Goal: Task Accomplishment & Management: Manage account settings

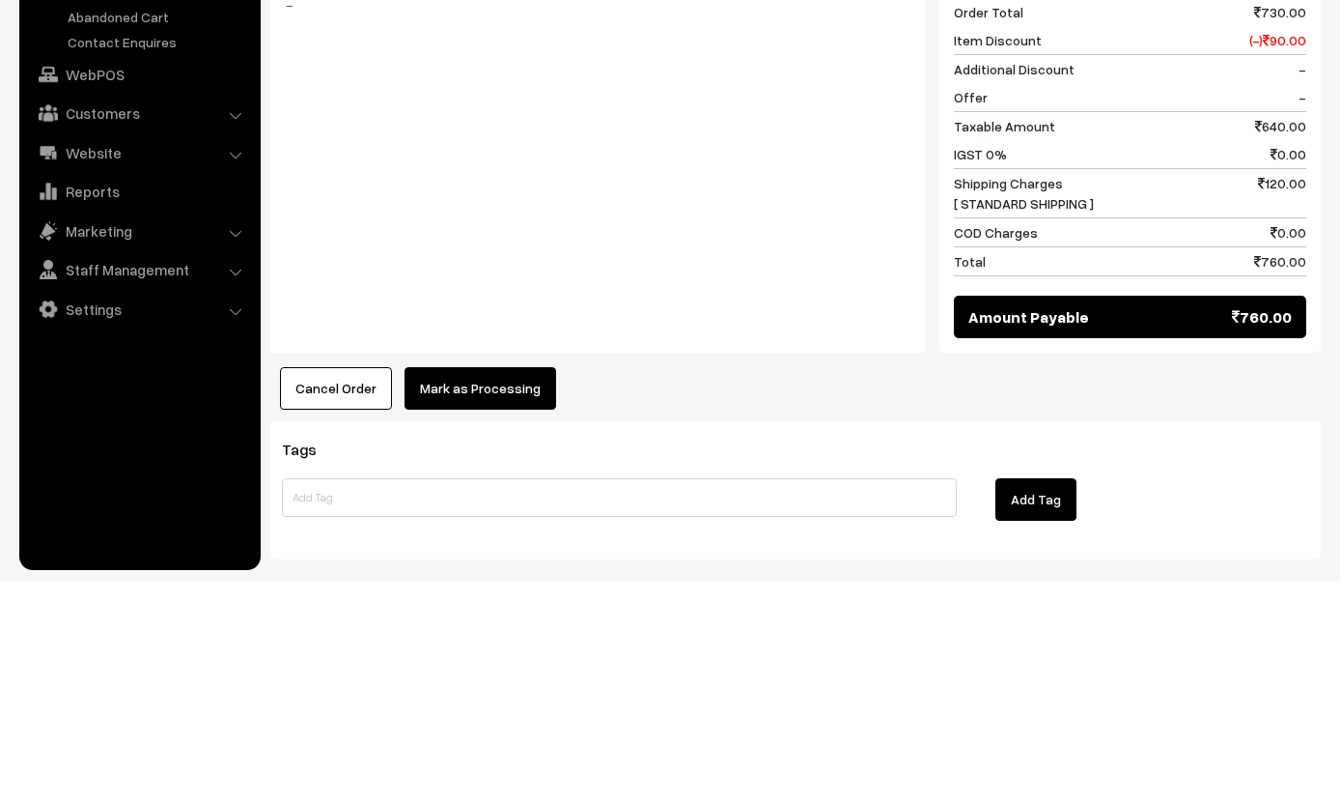
scroll to position [927, 0]
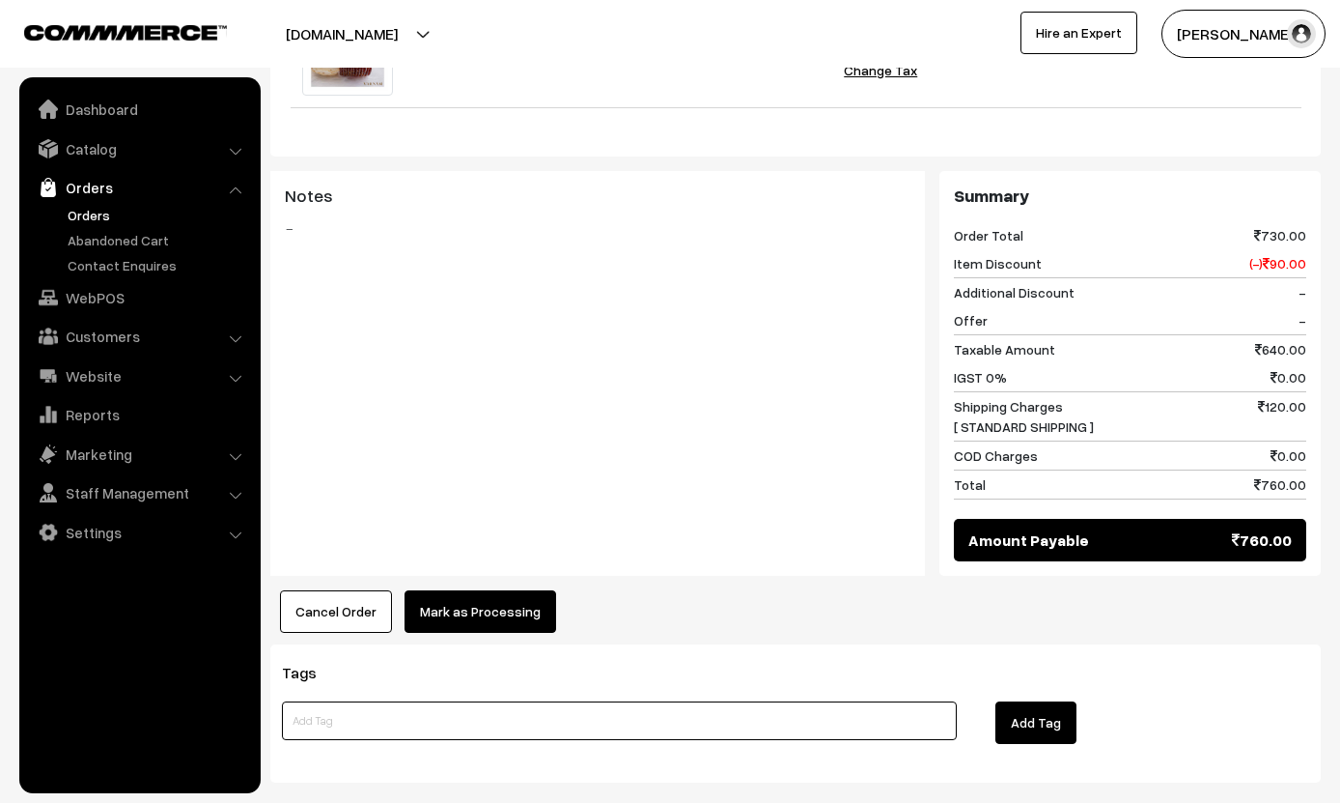
click at [344, 701] on input at bounding box center [619, 720] width 675 height 39
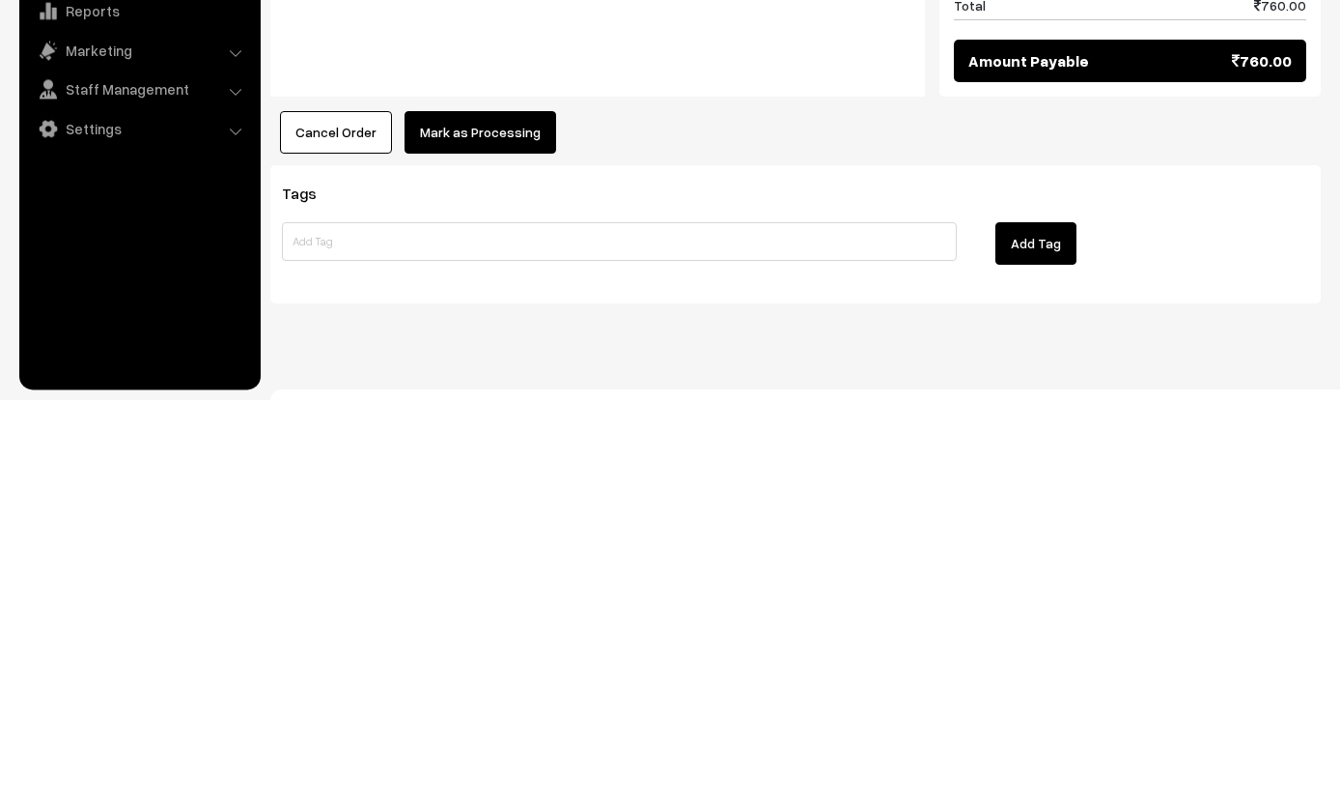
click at [1260, 626] on div "Add Tag" at bounding box center [1148, 651] width 353 height 50
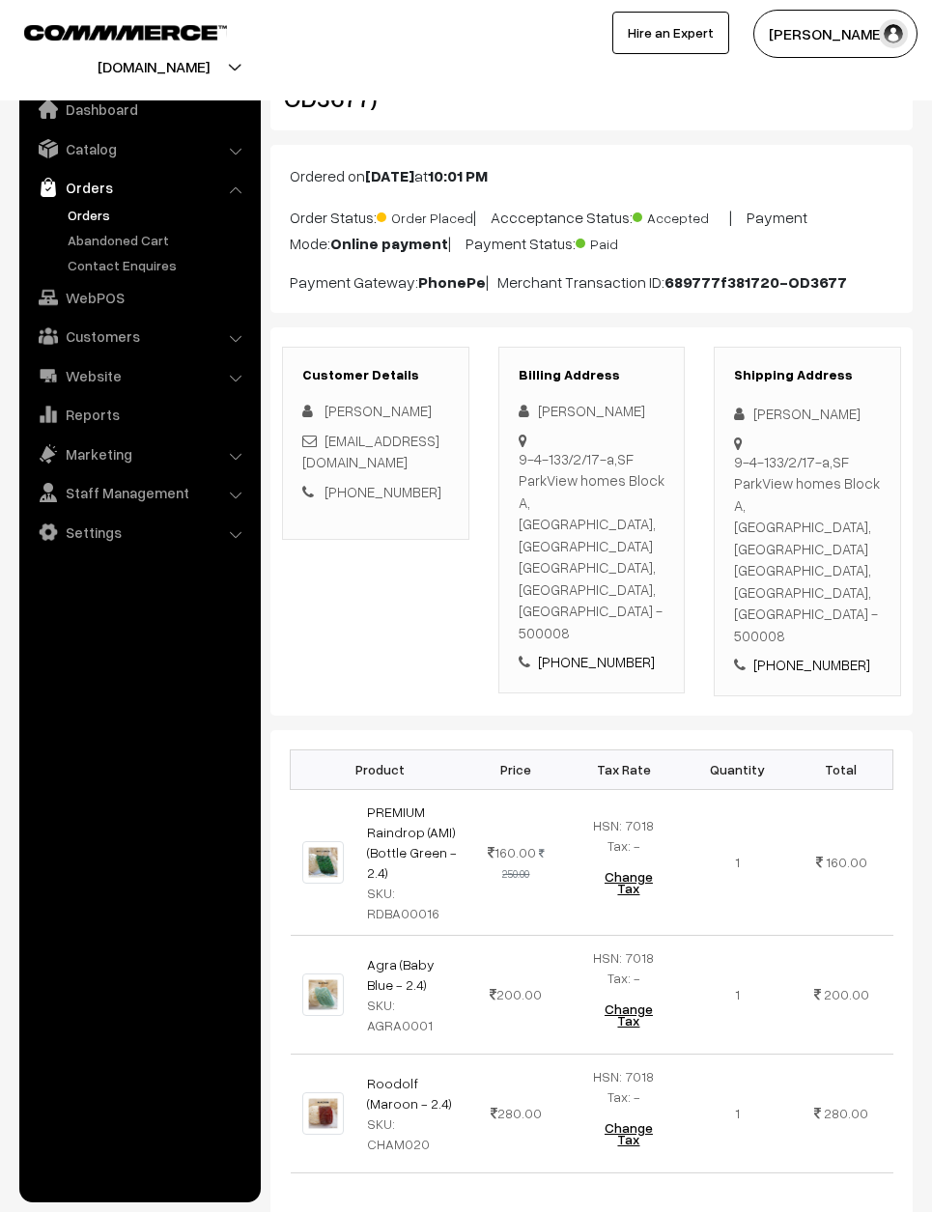
scroll to position [0, 0]
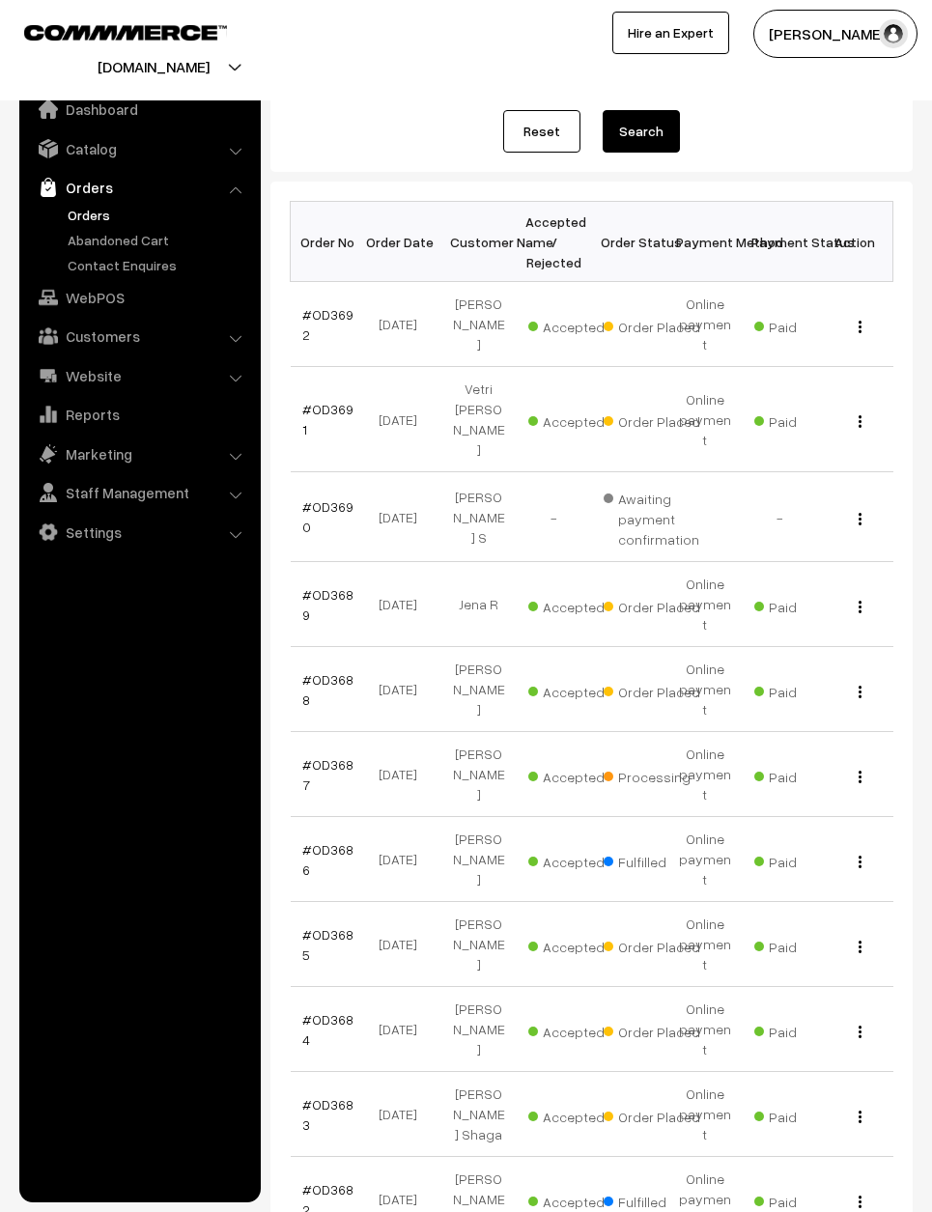
scroll to position [198, 0]
click at [853, 765] on div "View" at bounding box center [856, 775] width 52 height 20
click at [859, 765] on div "View" at bounding box center [856, 775] width 52 height 20
click at [848, 765] on div "View" at bounding box center [856, 775] width 52 height 20
click at [858, 770] on button "button" at bounding box center [860, 777] width 5 height 15
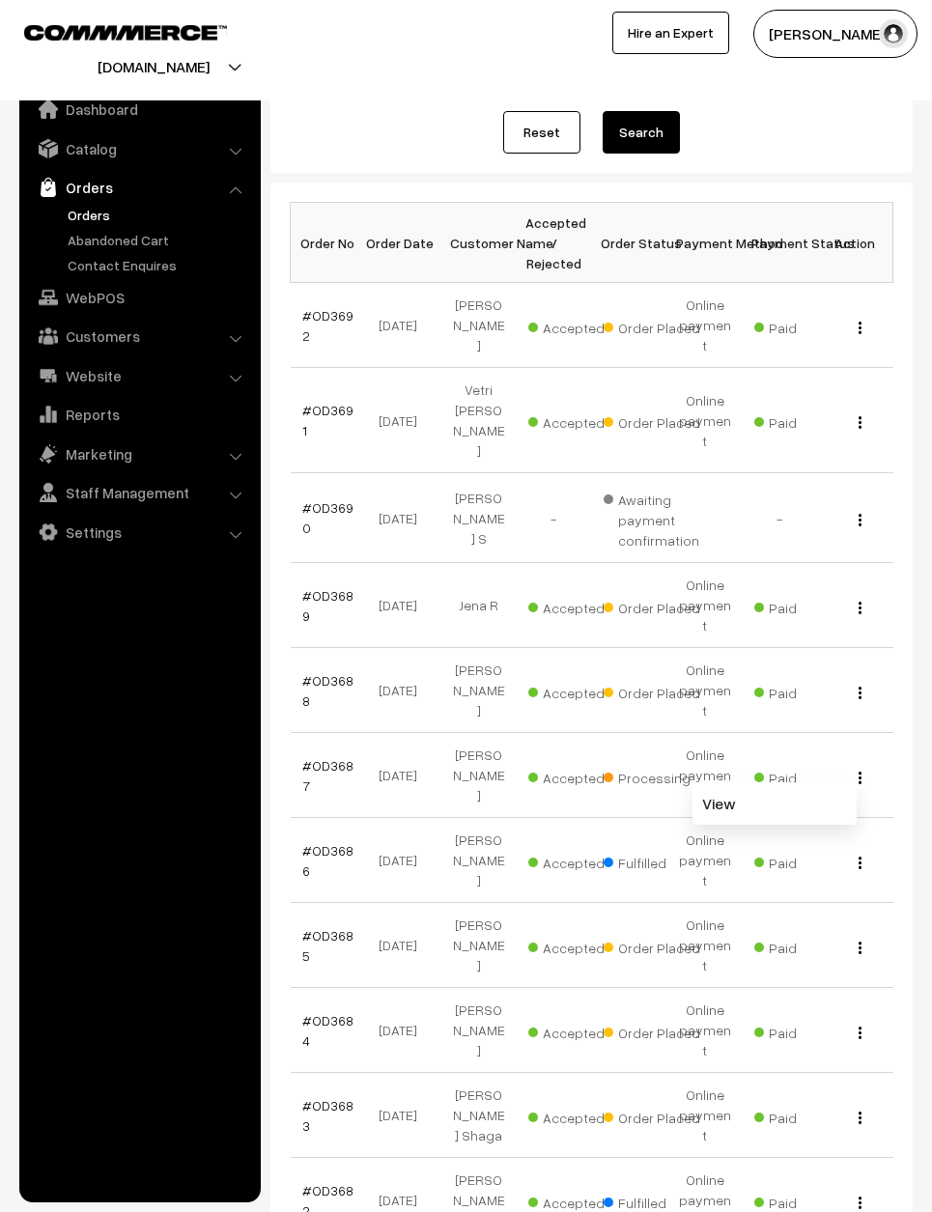
click at [842, 782] on link "View" at bounding box center [774, 803] width 164 height 42
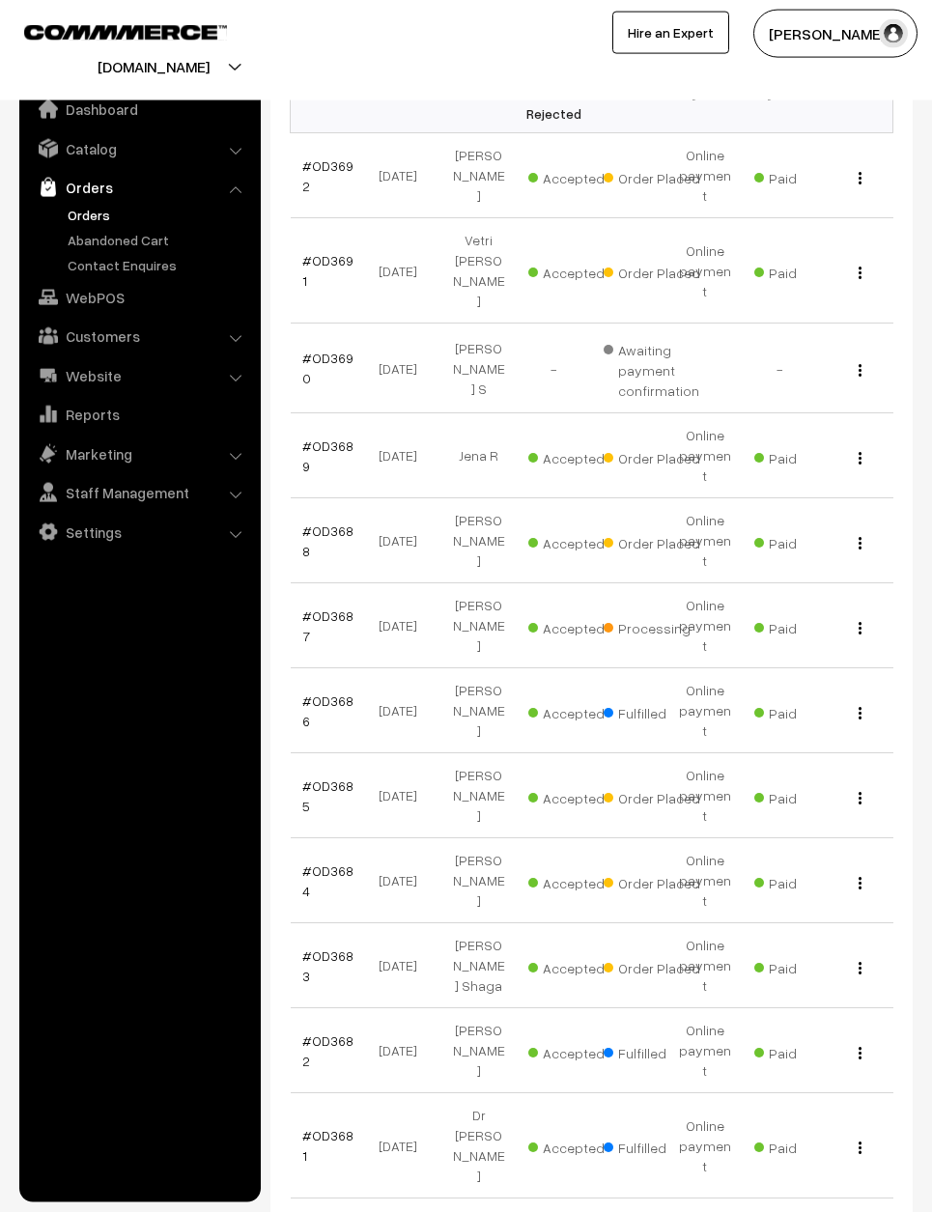
scroll to position [350, 0]
click at [850, 1091] on td "View" at bounding box center [855, 1143] width 75 height 105
click at [859, 1091] on td "View" at bounding box center [855, 1143] width 75 height 105
click at [860, 1140] on img "button" at bounding box center [860, 1146] width 3 height 13
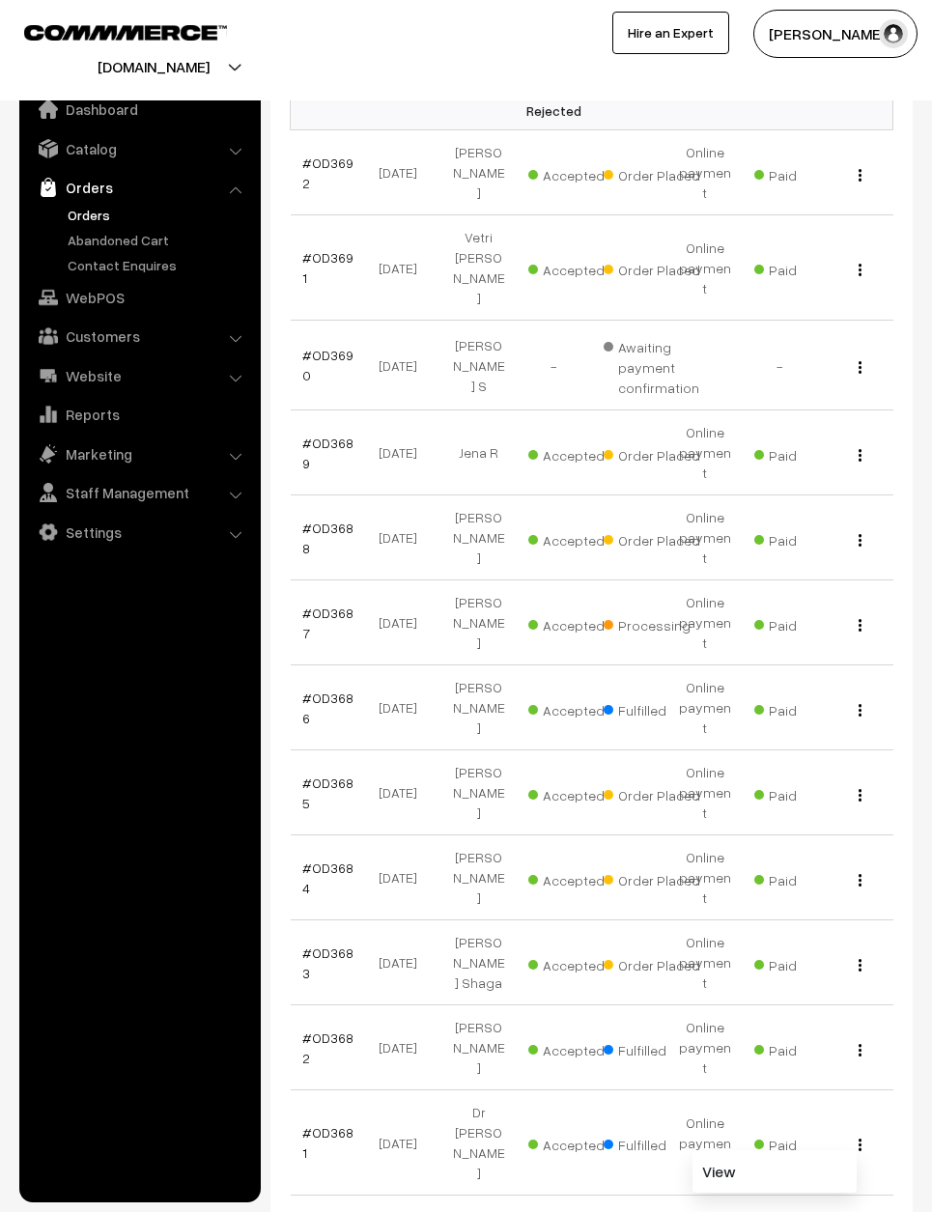
click at [841, 1150] on link "View" at bounding box center [774, 1171] width 164 height 42
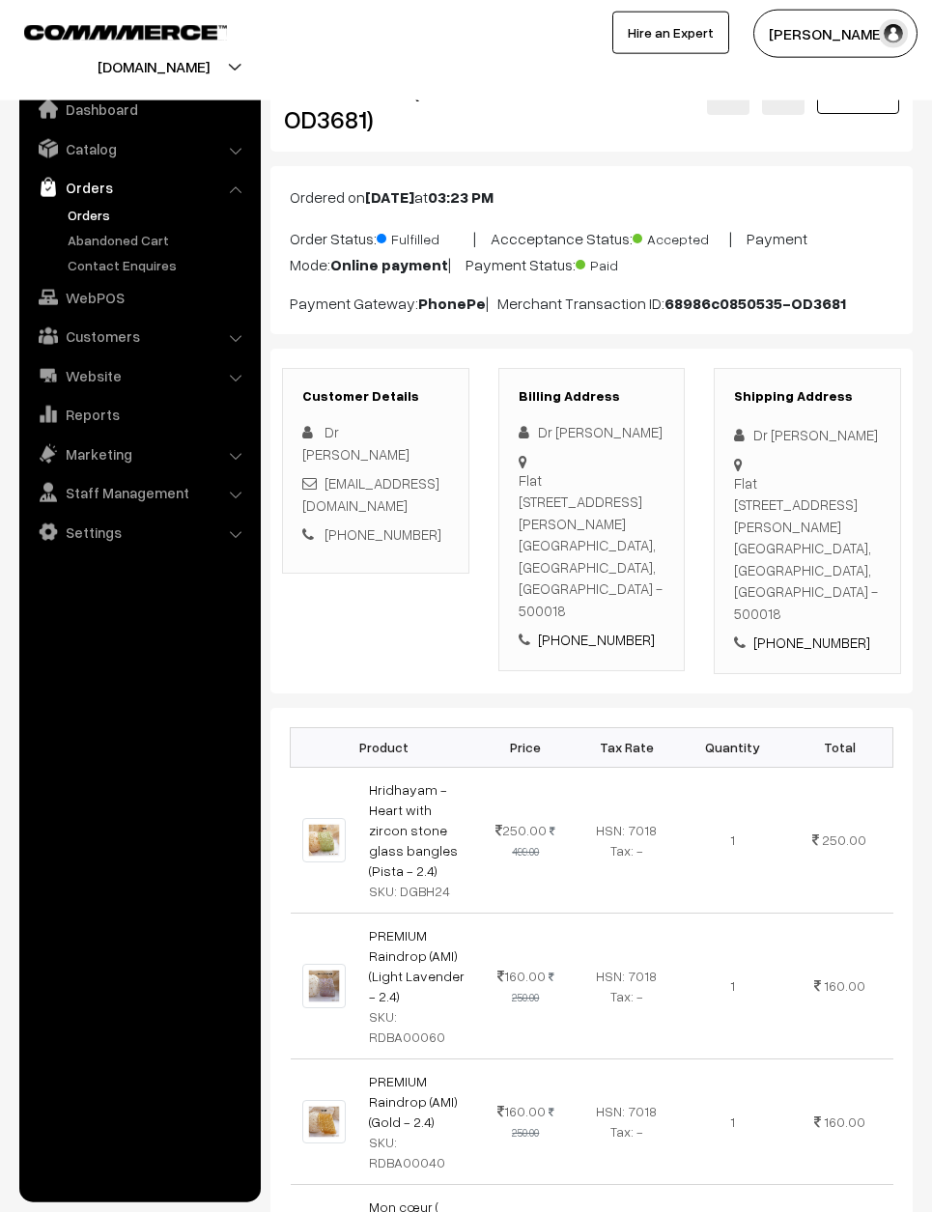
scroll to position [41, 0]
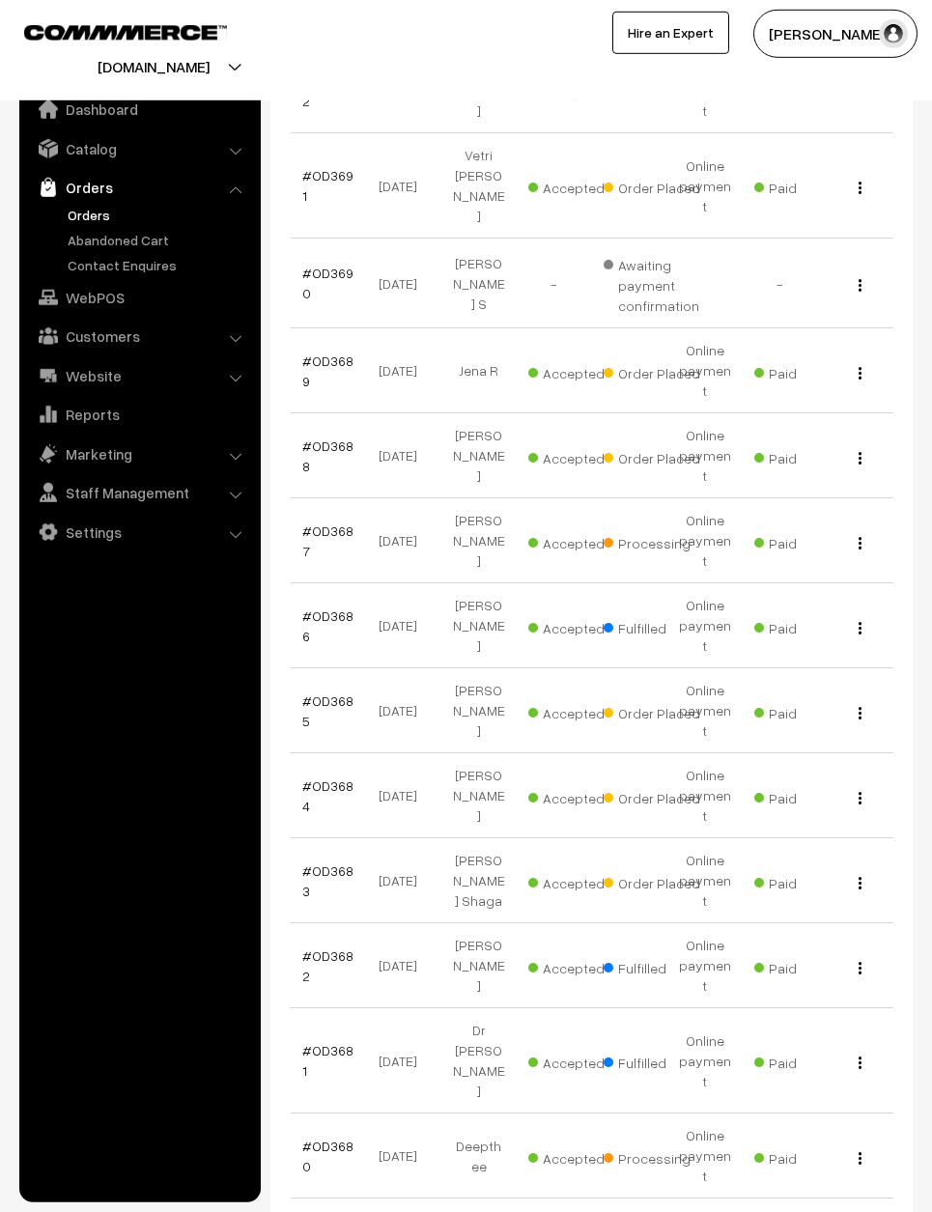
scroll to position [440, 0]
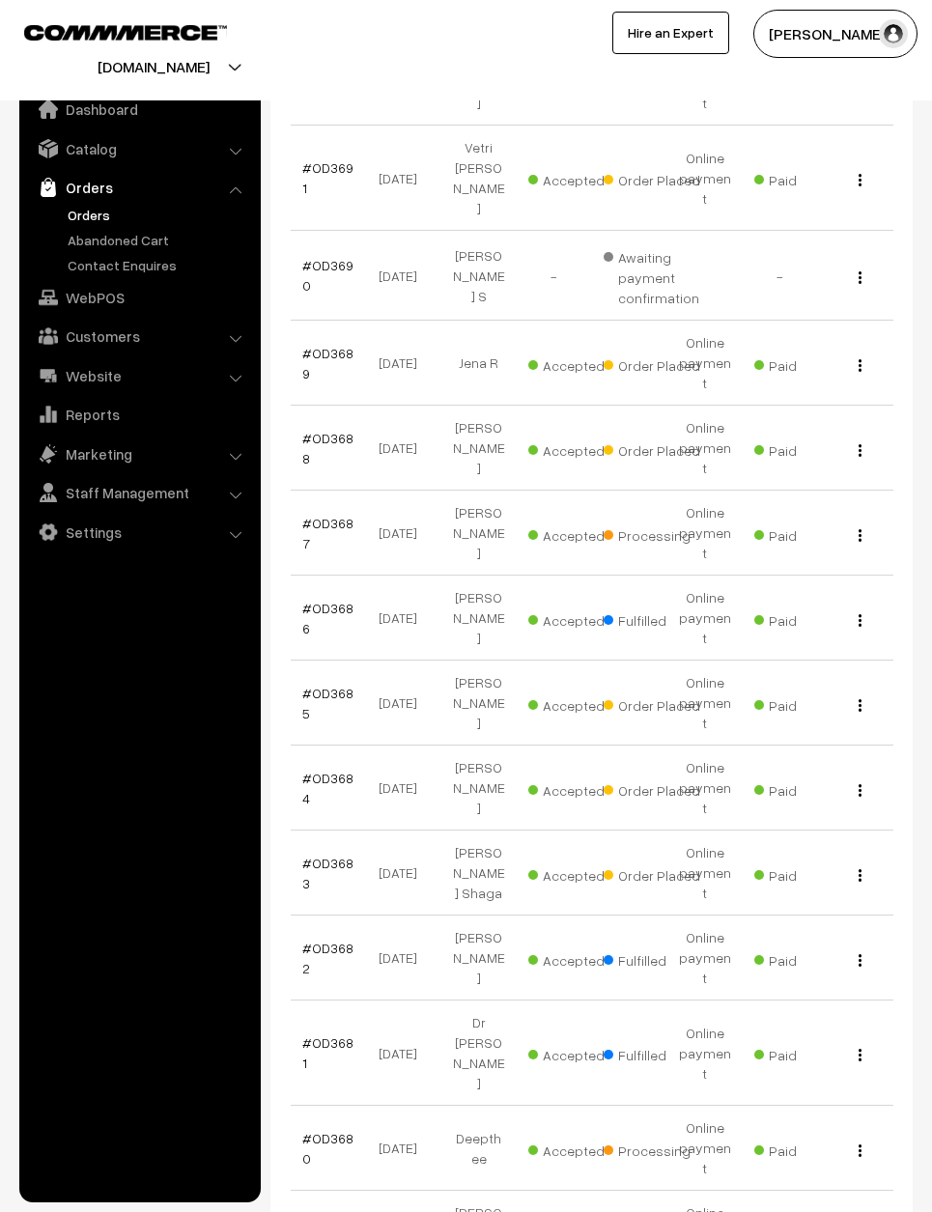
click at [858, 1142] on button "button" at bounding box center [860, 1149] width 5 height 15
click at [834, 1155] on link "View" at bounding box center [774, 1176] width 164 height 42
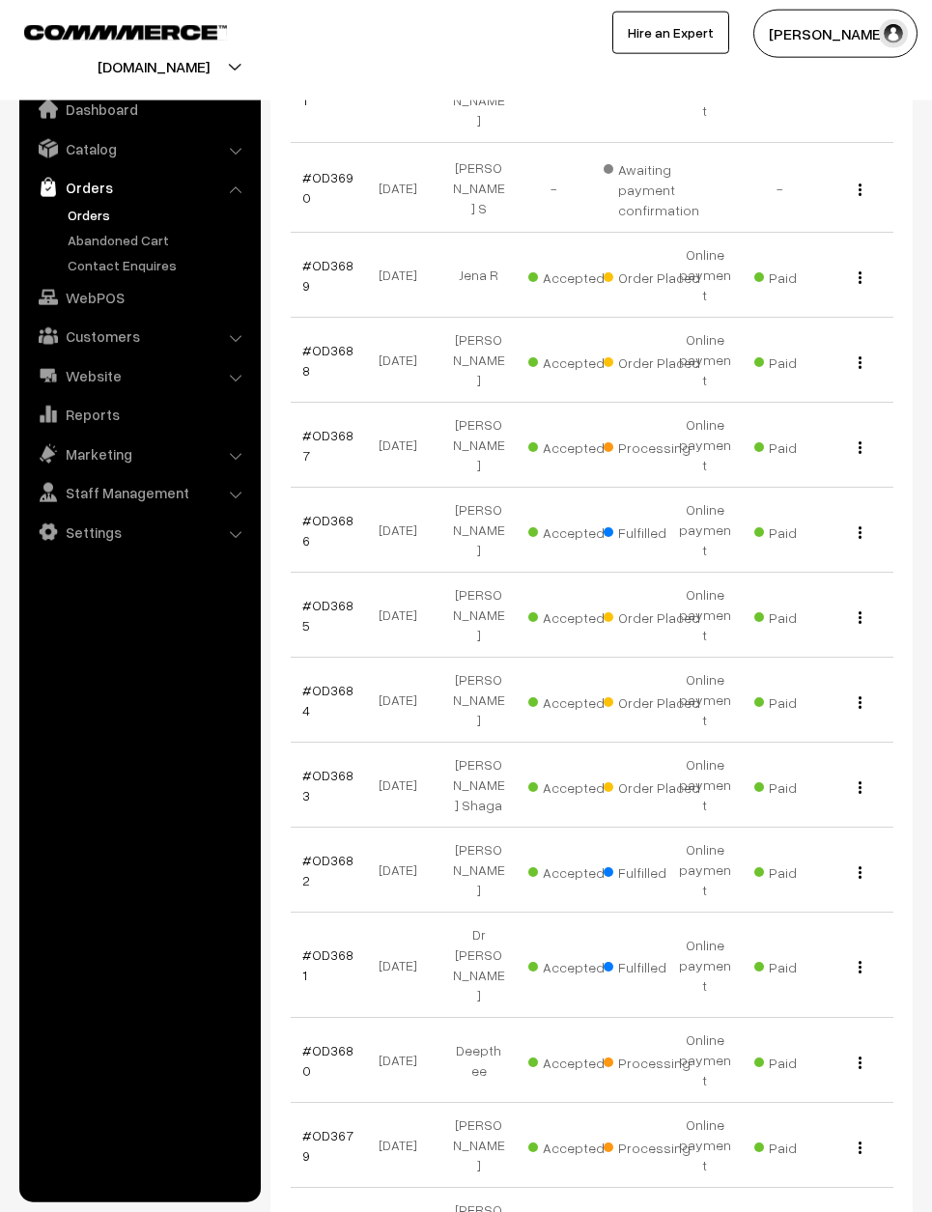
scroll to position [535, 0]
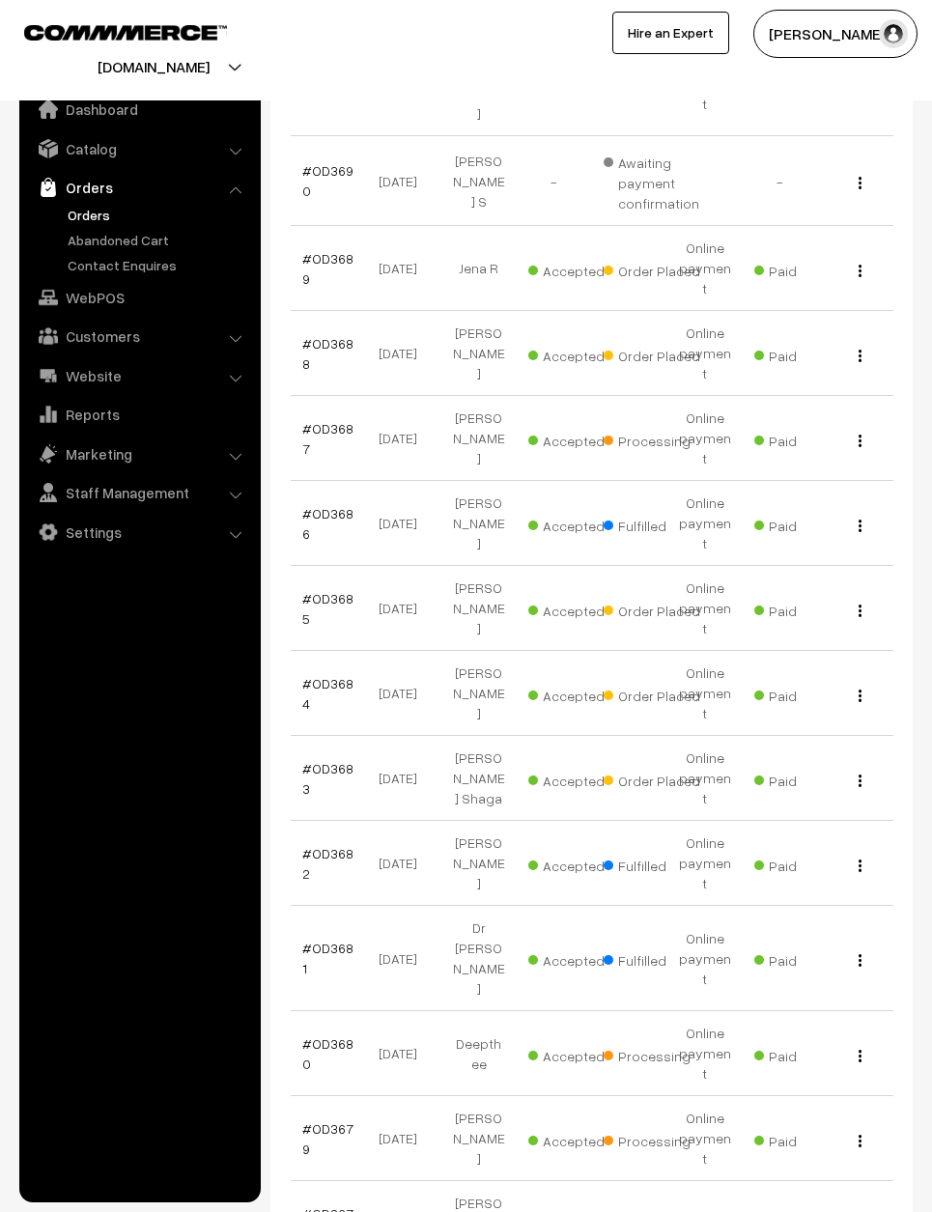
click at [861, 1133] on button "button" at bounding box center [860, 1140] width 5 height 15
click at [846, 1145] on link "View" at bounding box center [774, 1166] width 164 height 42
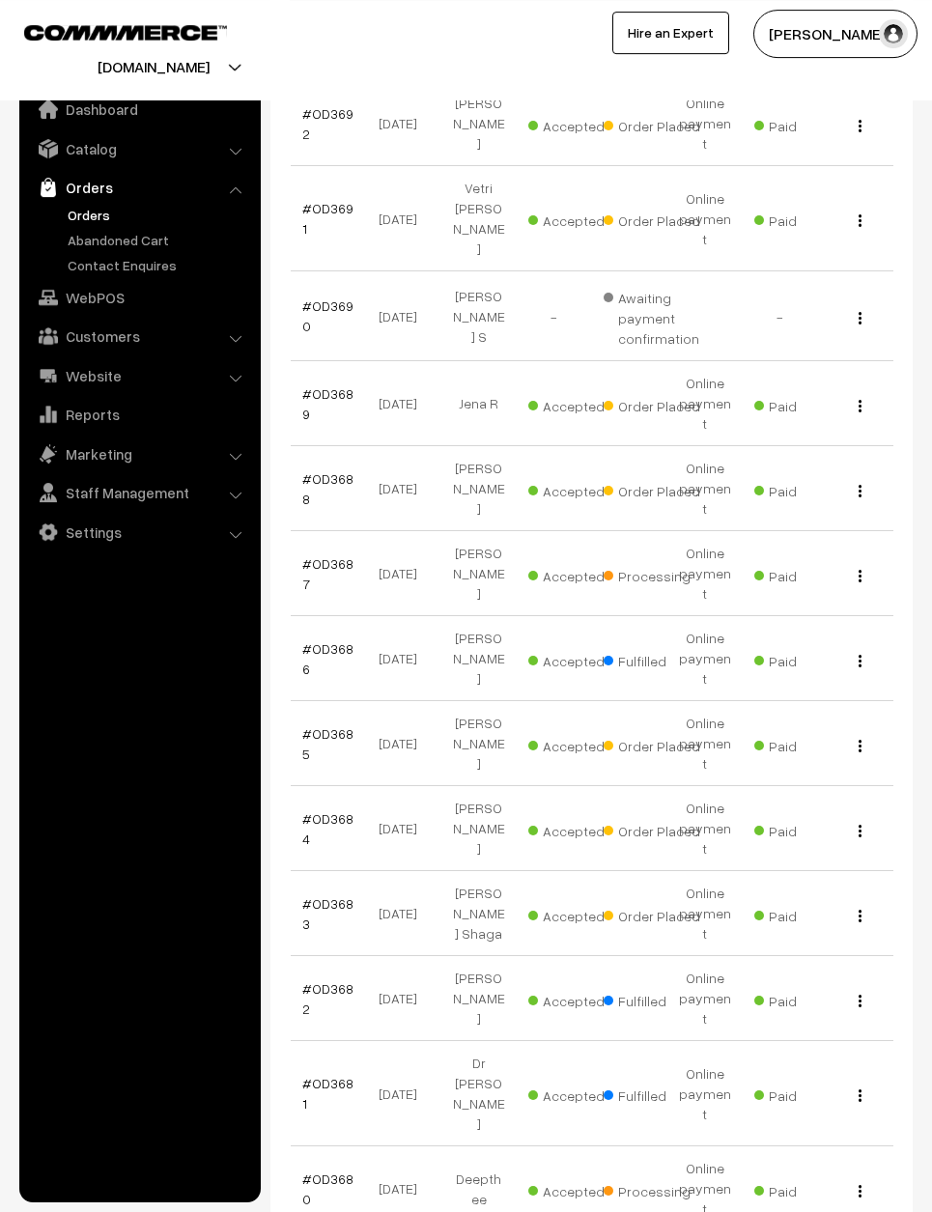
scroll to position [399, 0]
click at [860, 787] on td "View" at bounding box center [855, 829] width 75 height 85
click at [845, 819] on div "View" at bounding box center [856, 829] width 52 height 20
click at [844, 819] on div "View" at bounding box center [856, 829] width 52 height 20
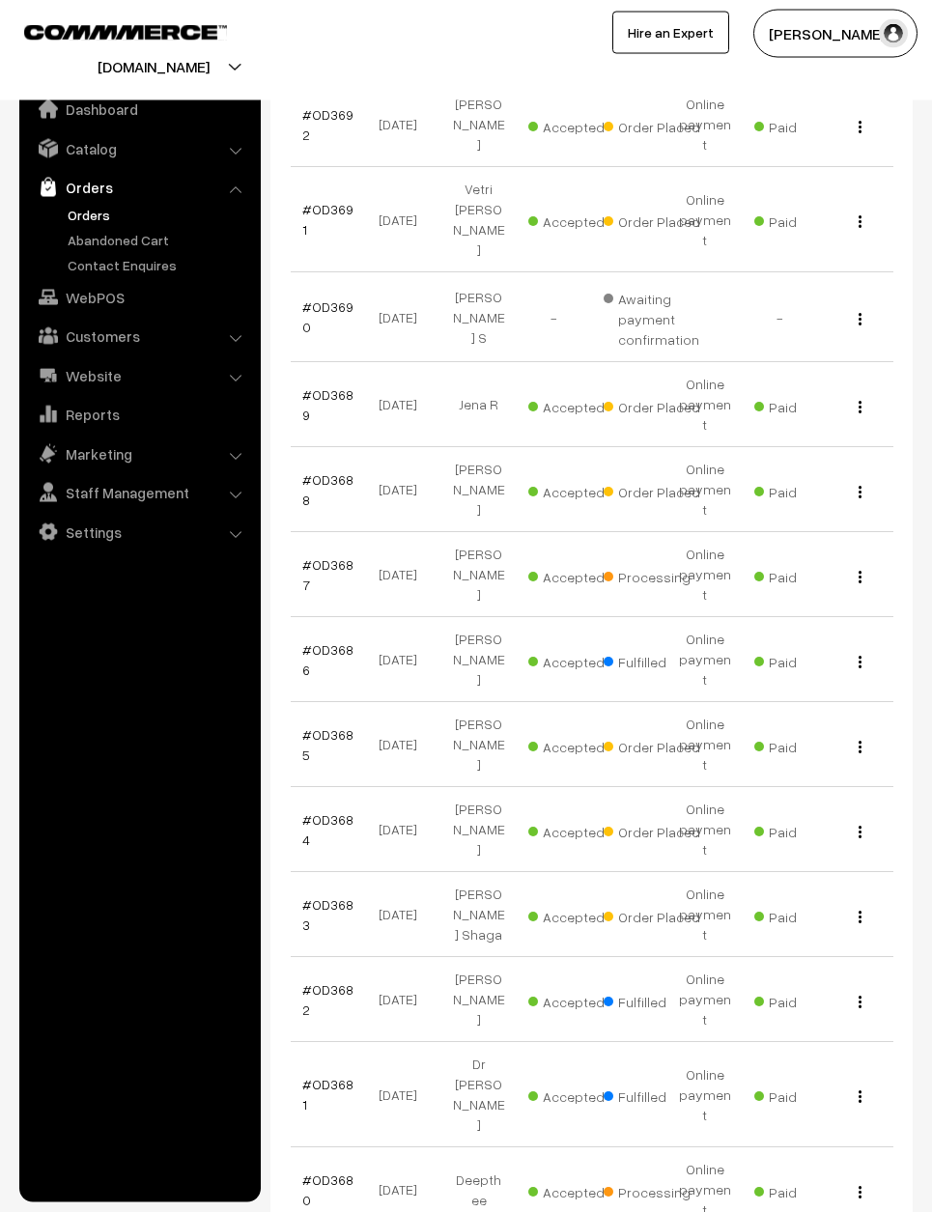
click at [832, 819] on div "View" at bounding box center [856, 829] width 52 height 20
click at [860, 826] on img "button" at bounding box center [860, 832] width 3 height 13
click at [776, 835] on link "View" at bounding box center [774, 856] width 164 height 42
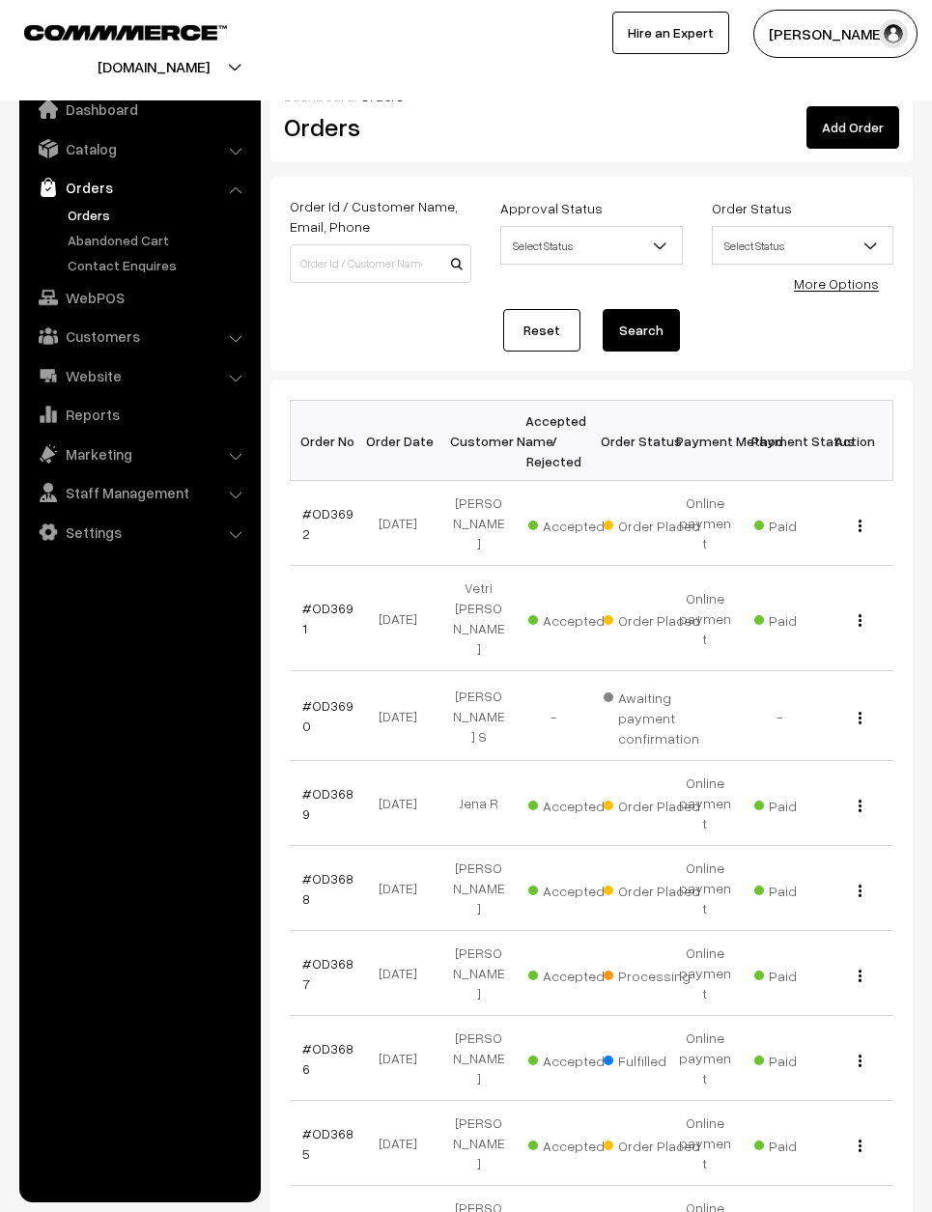
scroll to position [400, 0]
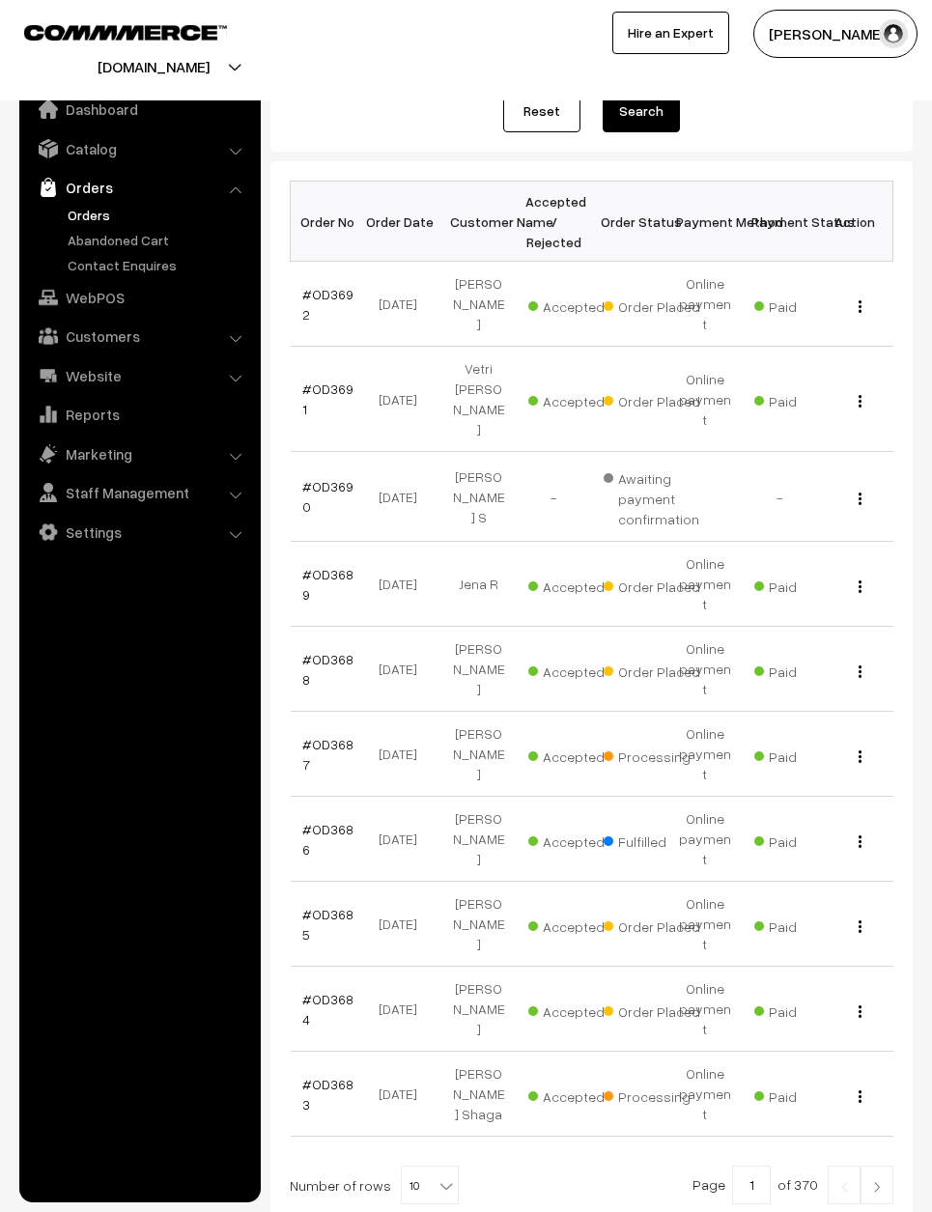
click at [881, 1166] on link at bounding box center [876, 1185] width 33 height 39
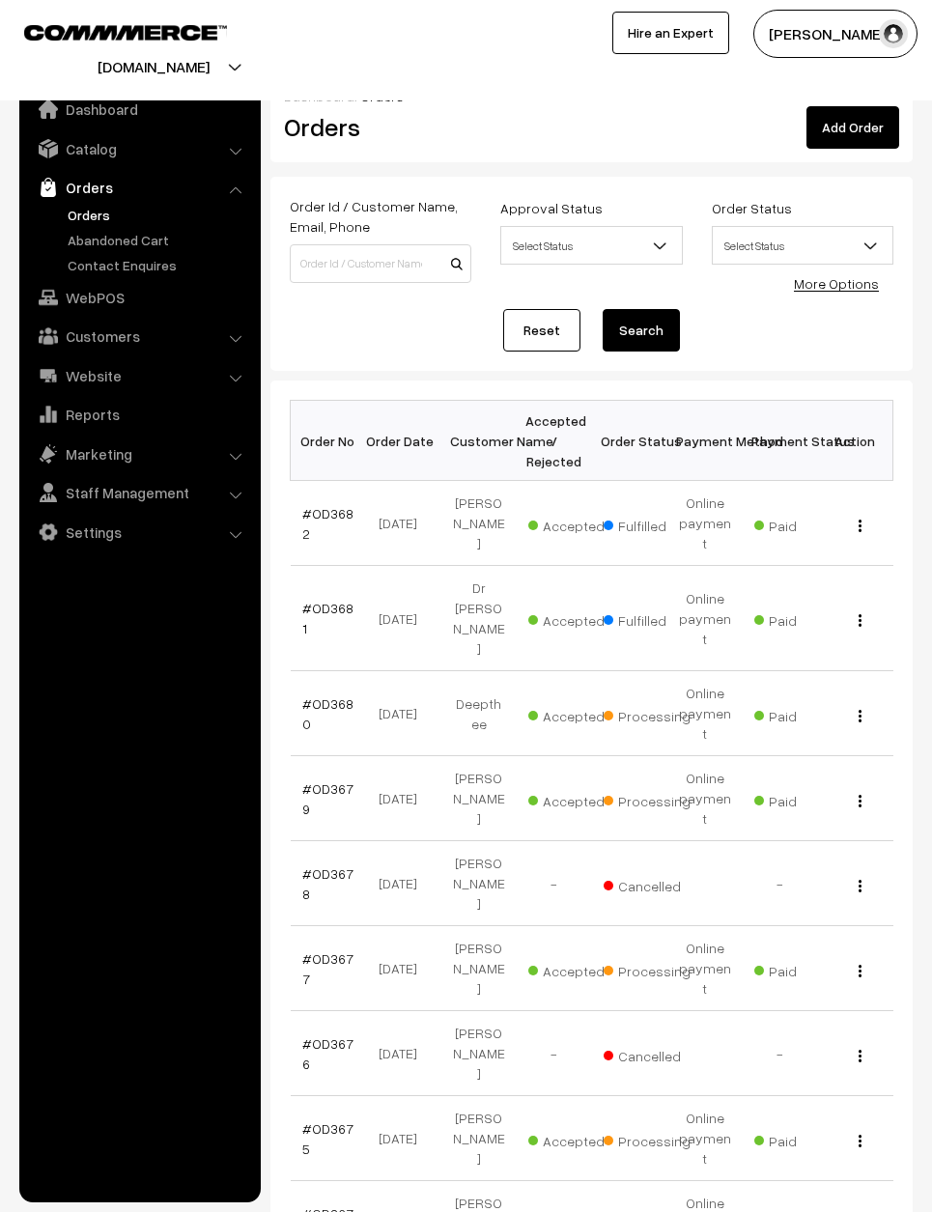
click at [862, 788] on div "View" at bounding box center [856, 798] width 52 height 20
click at [855, 756] on td "View" at bounding box center [855, 798] width 75 height 85
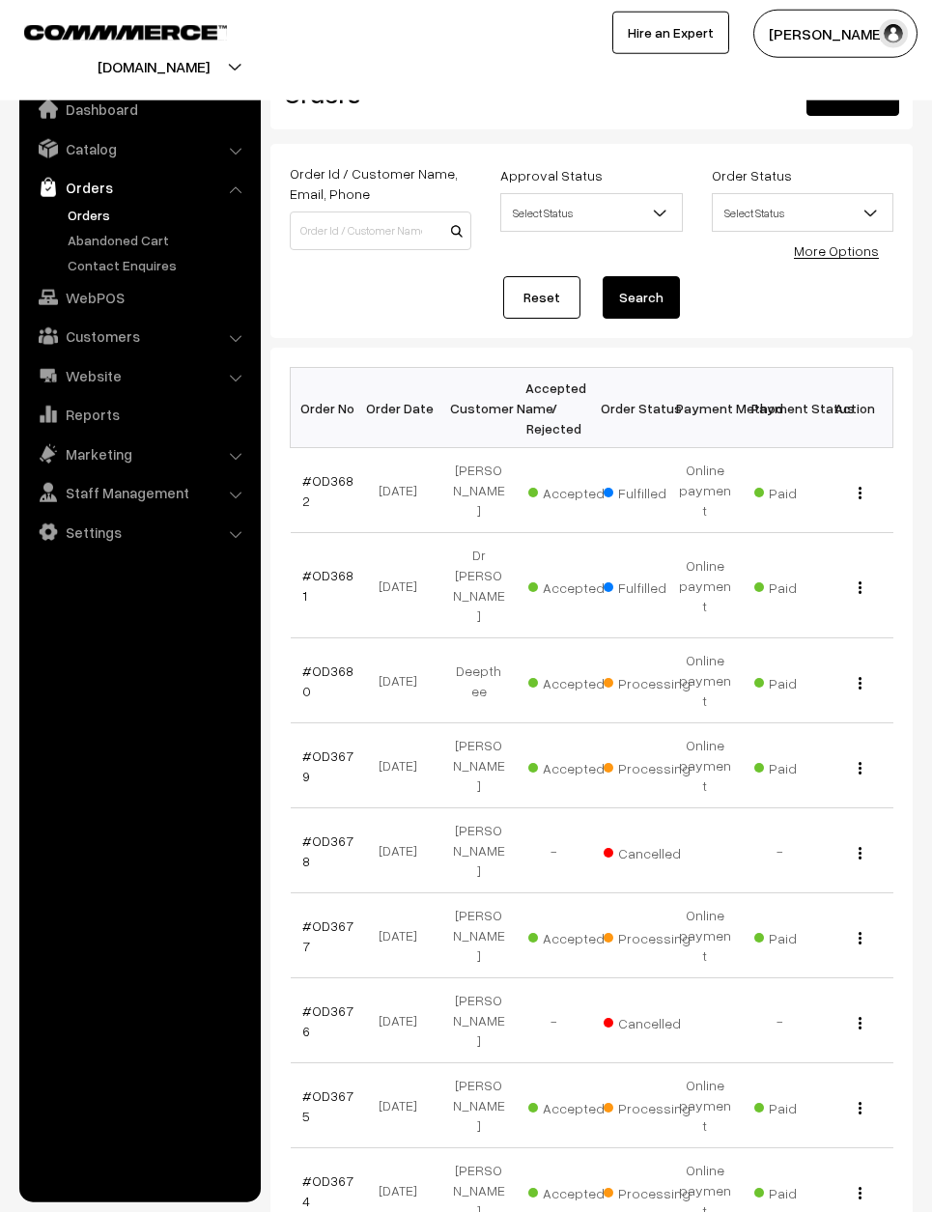
scroll to position [34, 0]
click at [859, 931] on img "button" at bounding box center [860, 937] width 3 height 13
click at [827, 942] on link "View" at bounding box center [774, 963] width 164 height 42
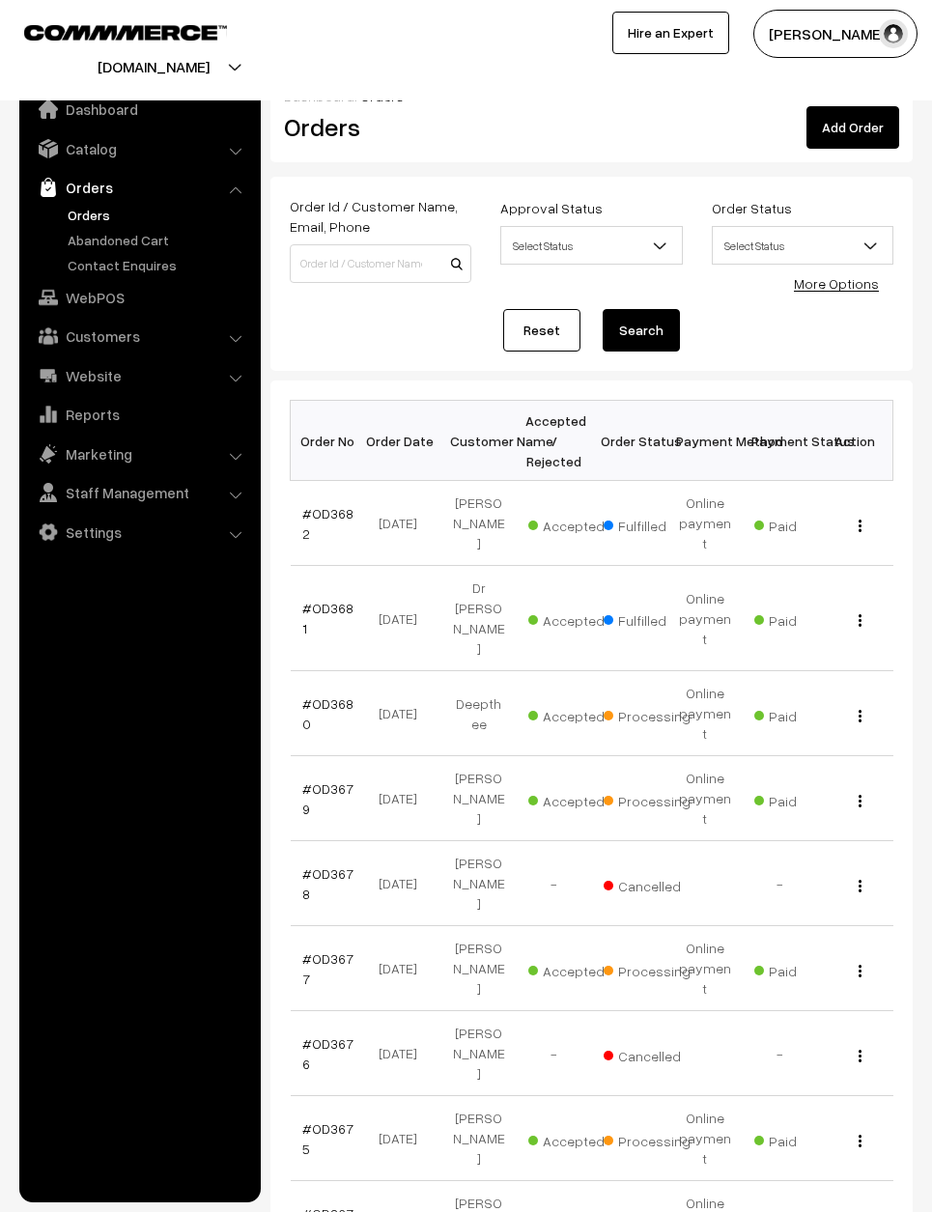
scroll to position [34, 0]
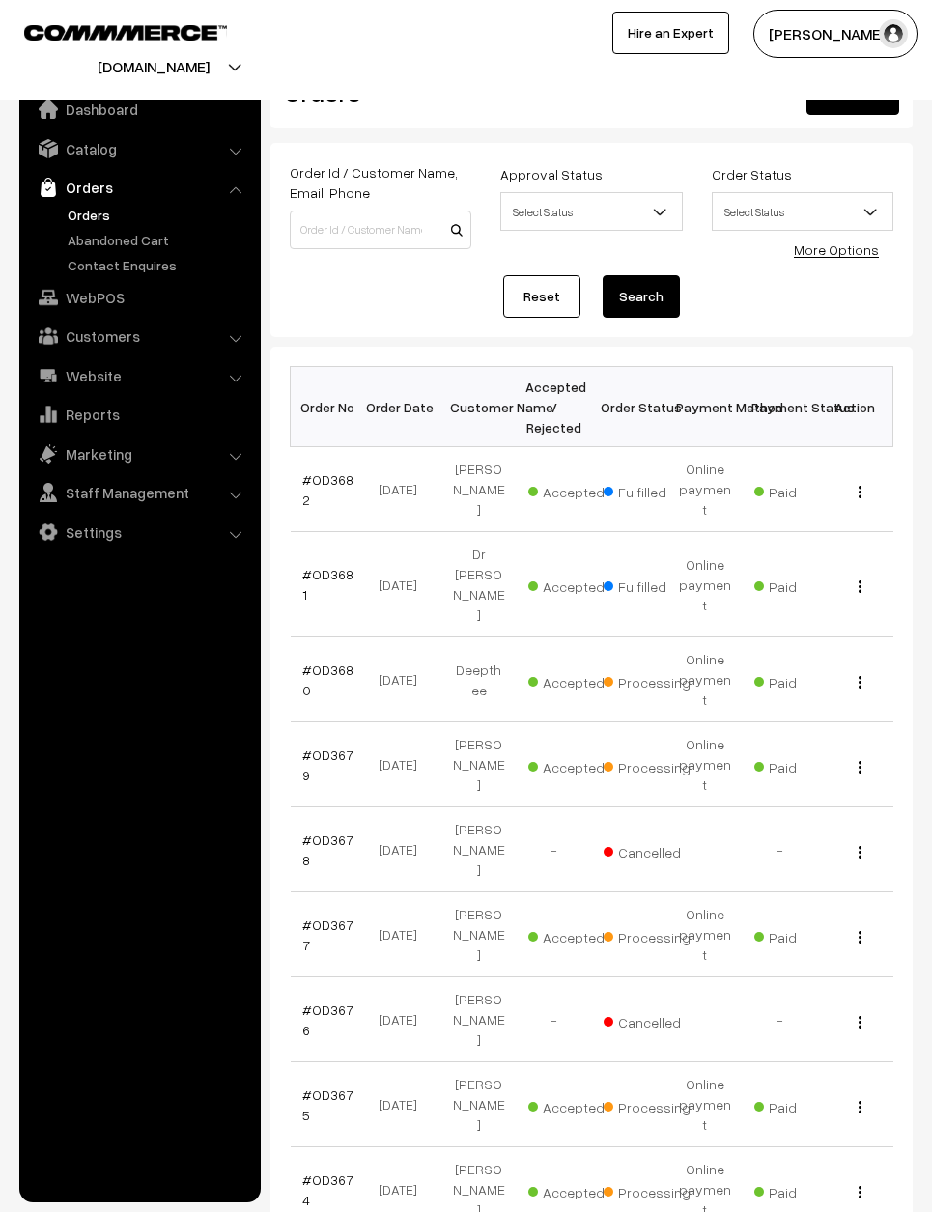
click at [859, 761] on img "button" at bounding box center [860, 767] width 3 height 13
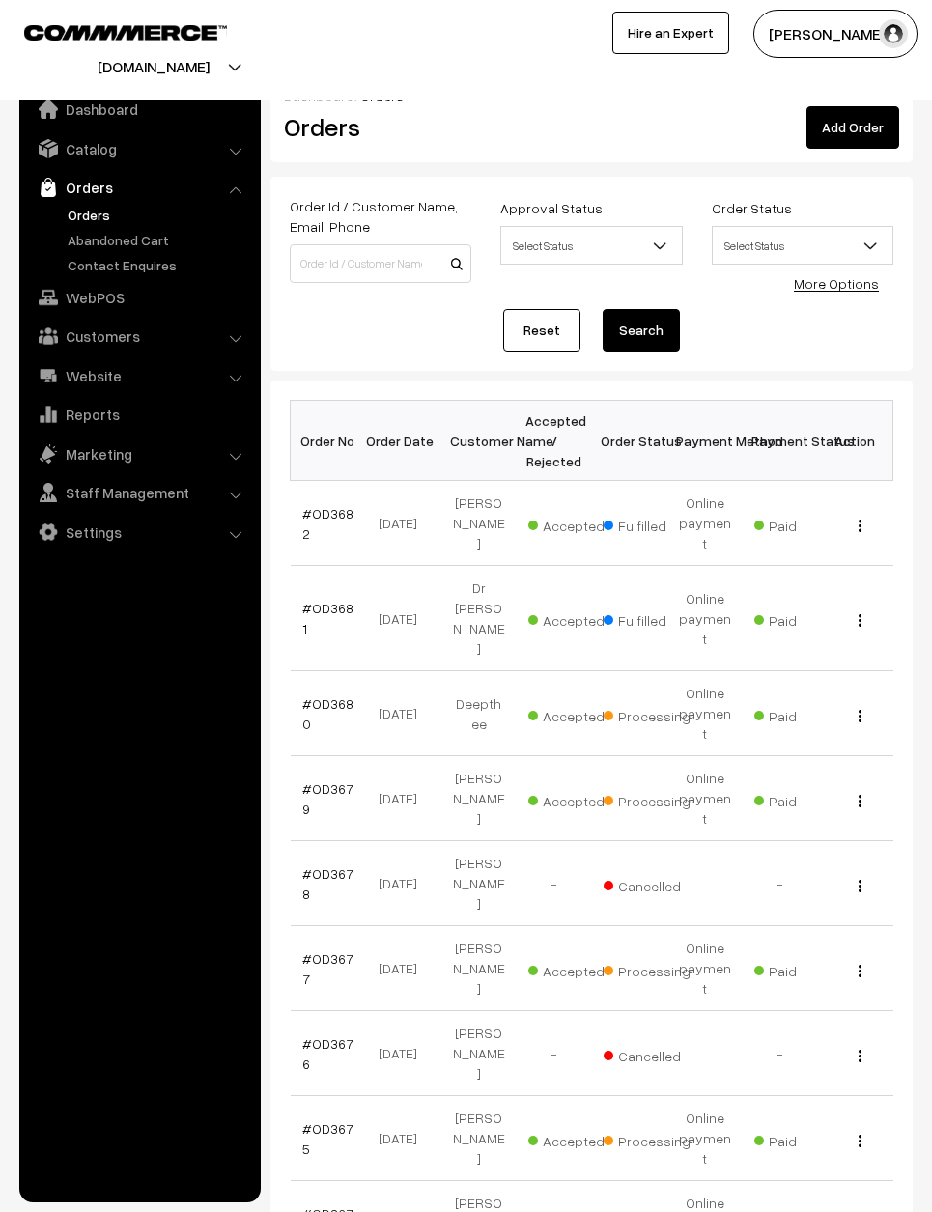
scroll to position [34, 0]
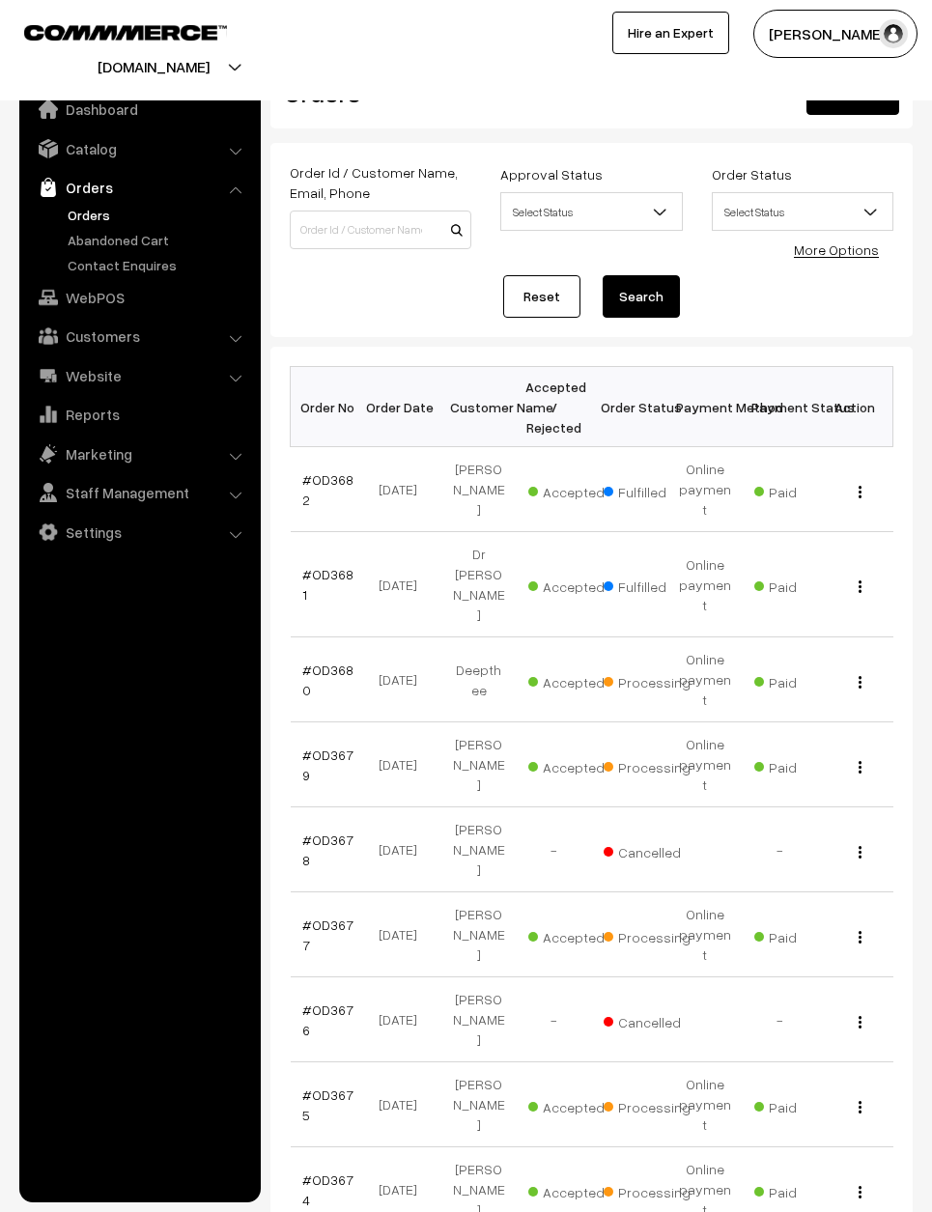
click at [845, 669] on div "View" at bounding box center [856, 679] width 52 height 20
click at [850, 669] on div "View" at bounding box center [856, 679] width 52 height 20
click at [859, 676] on img "button" at bounding box center [860, 682] width 3 height 13
click at [817, 687] on link "View" at bounding box center [774, 708] width 164 height 42
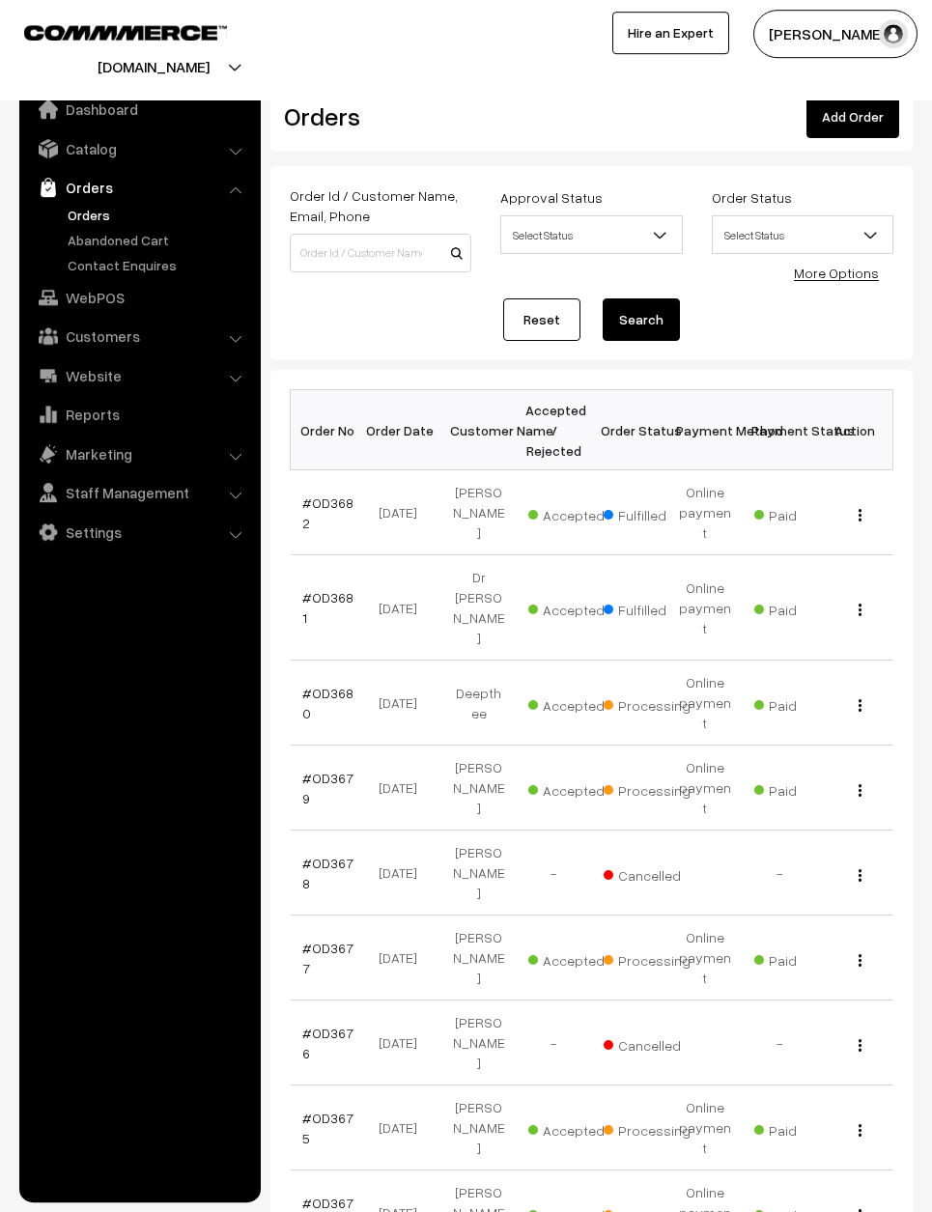
scroll to position [2, 0]
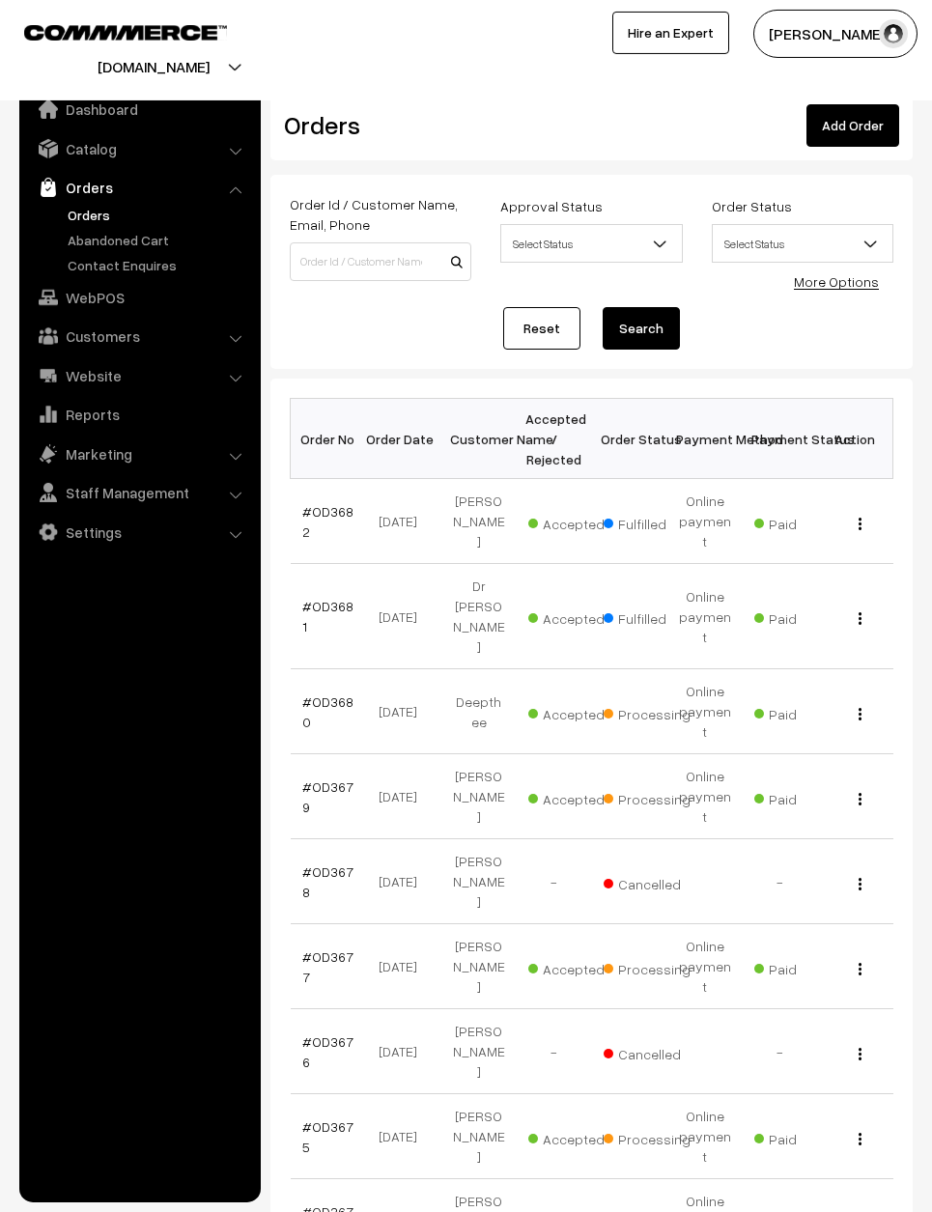
click at [859, 669] on td "View" at bounding box center [855, 711] width 75 height 85
click at [846, 701] on div "View" at bounding box center [856, 711] width 52 height 20
click at [841, 701] on div "View" at bounding box center [856, 711] width 52 height 20
click at [859, 614] on img "button" at bounding box center [860, 620] width 3 height 13
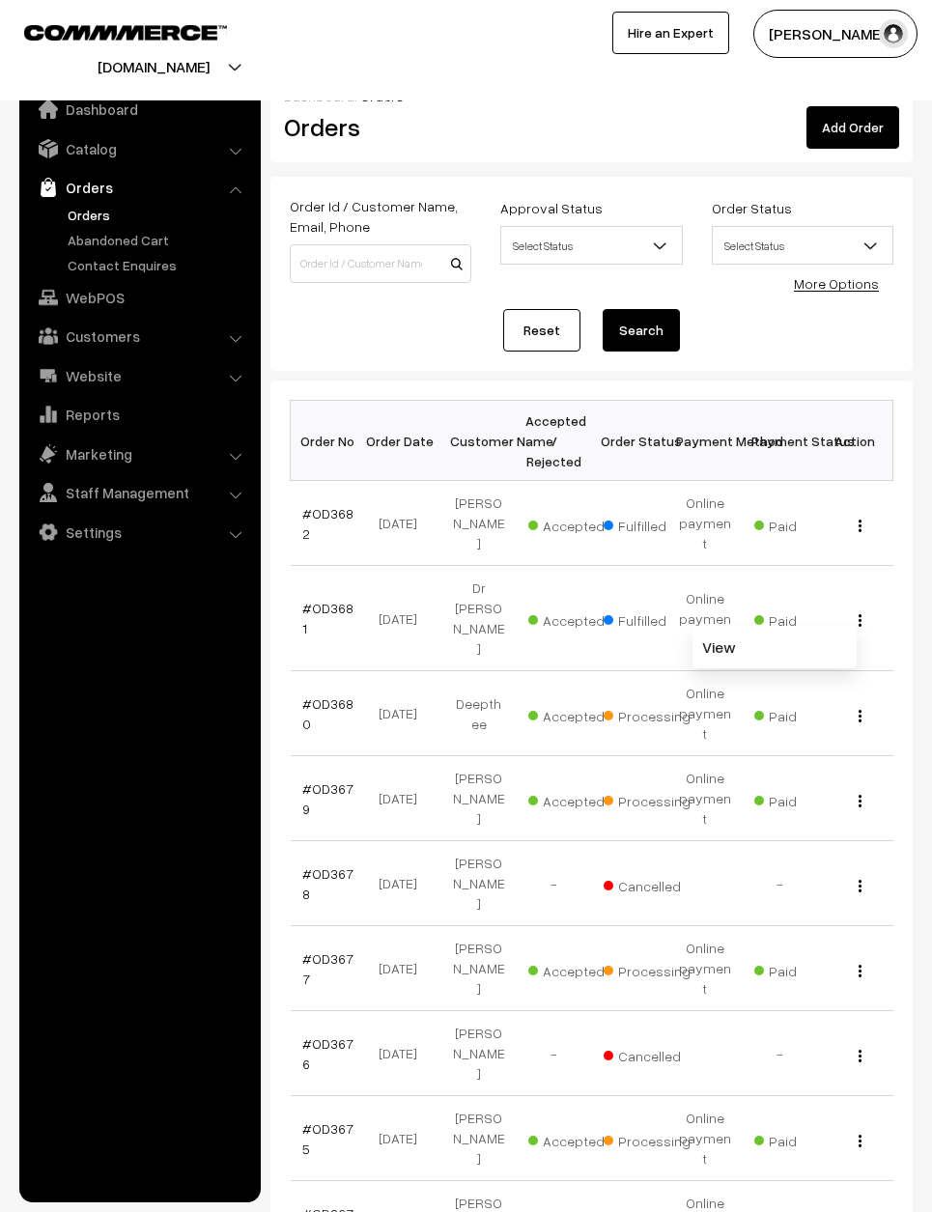
click at [830, 626] on link "View" at bounding box center [774, 647] width 164 height 42
click at [858, 612] on button "button" at bounding box center [860, 619] width 5 height 15
click at [831, 527] on td "View" at bounding box center [855, 523] width 75 height 85
click at [855, 491] on td "View" at bounding box center [855, 523] width 75 height 85
click at [858, 518] on button "button" at bounding box center [860, 525] width 5 height 15
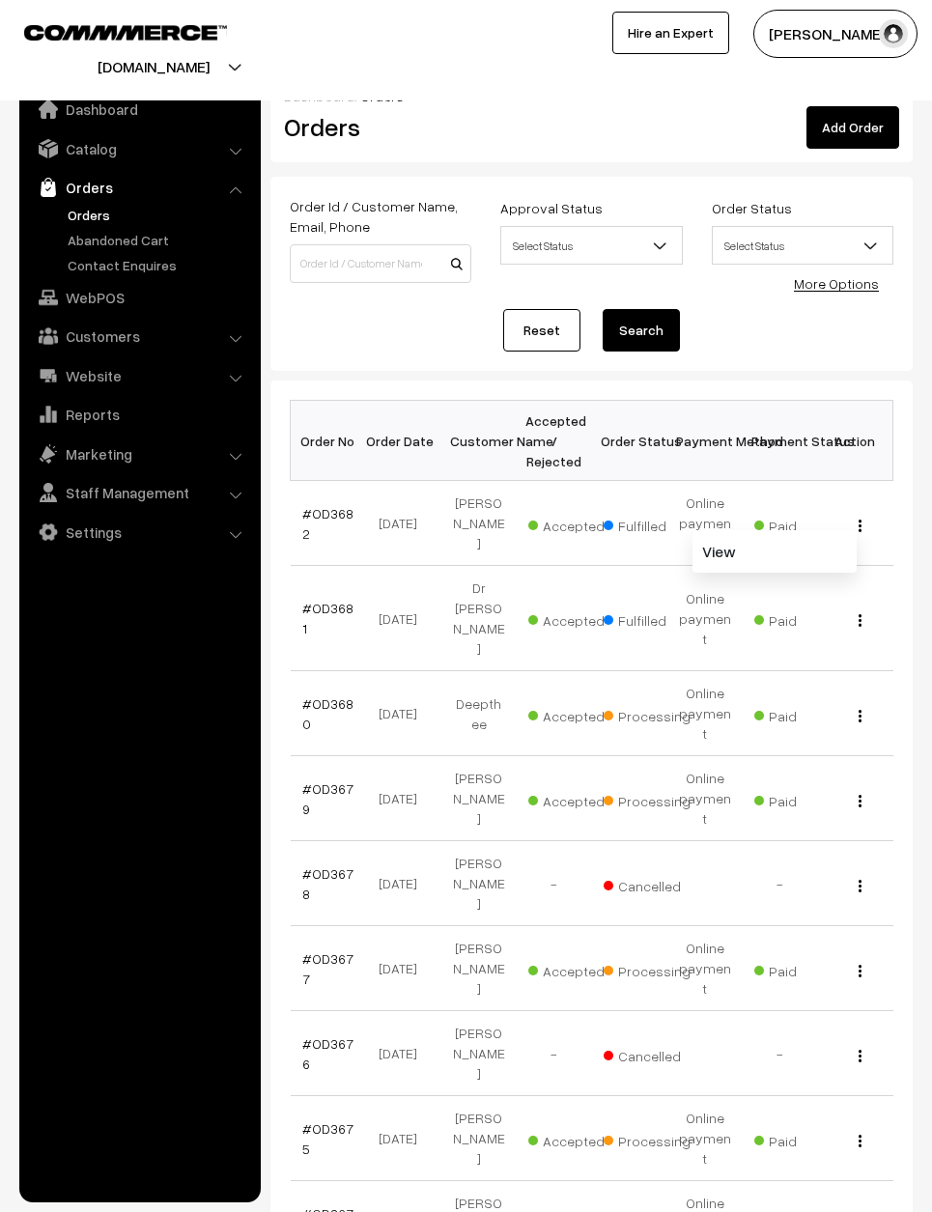
click at [826, 535] on link "View" at bounding box center [774, 551] width 164 height 42
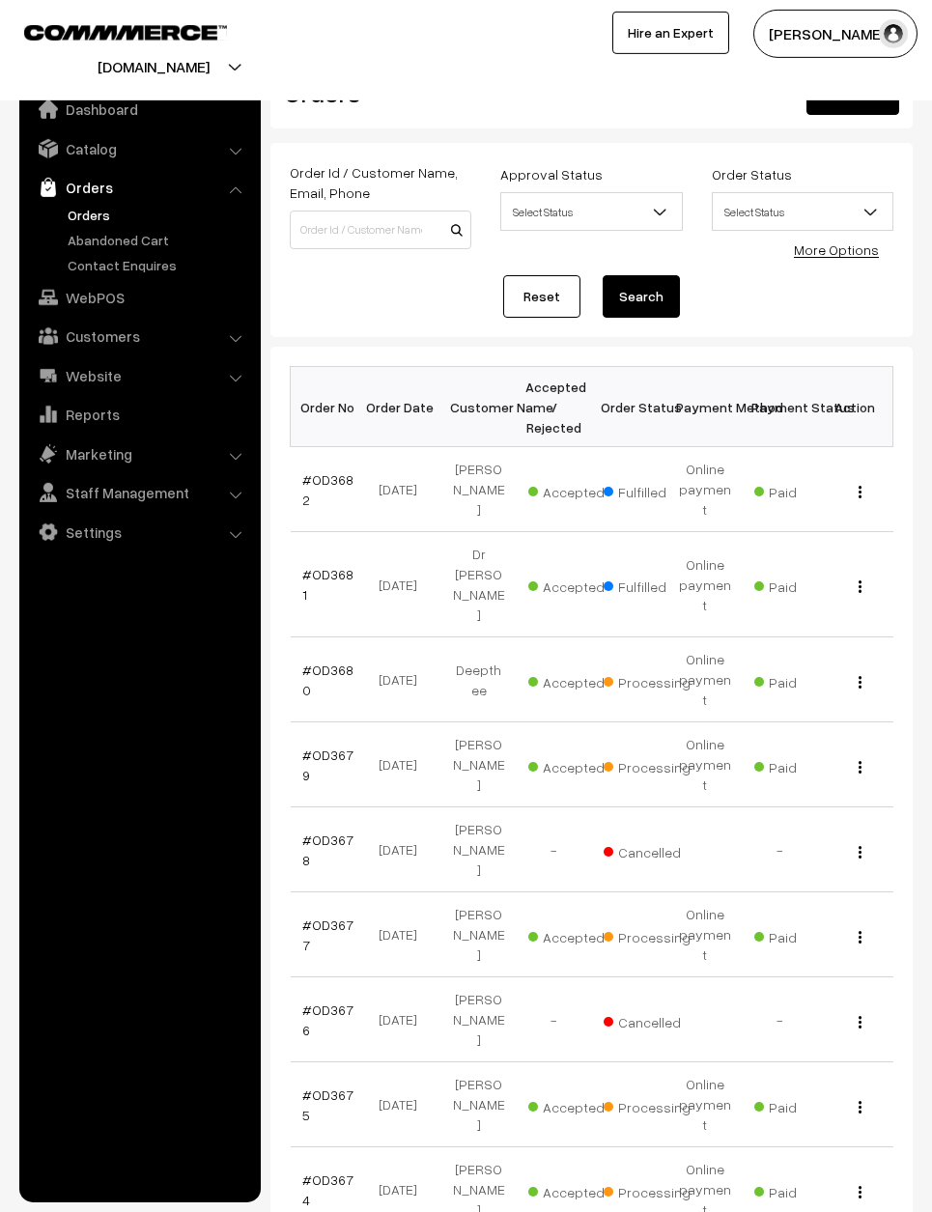
scroll to position [29, 0]
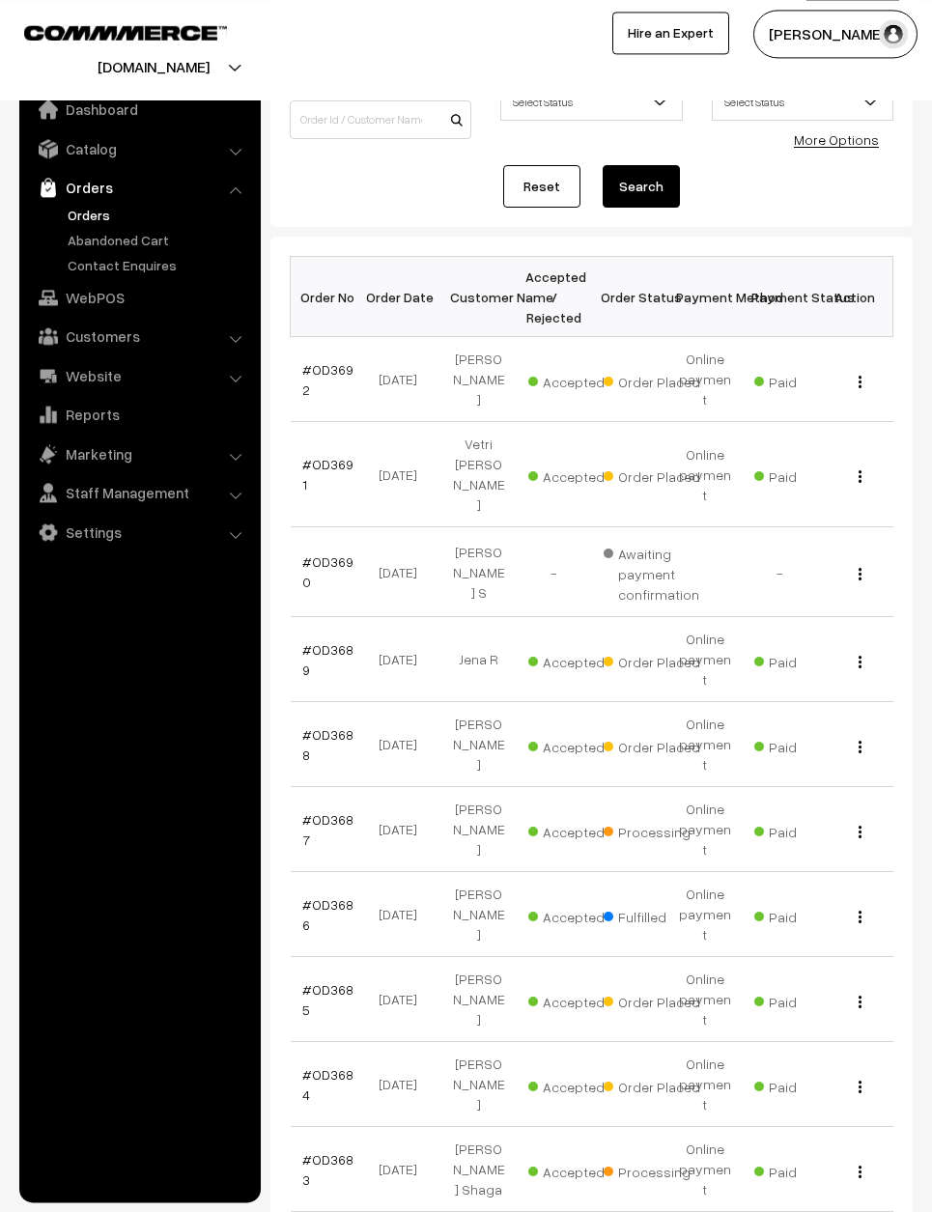
scroll to position [170, 0]
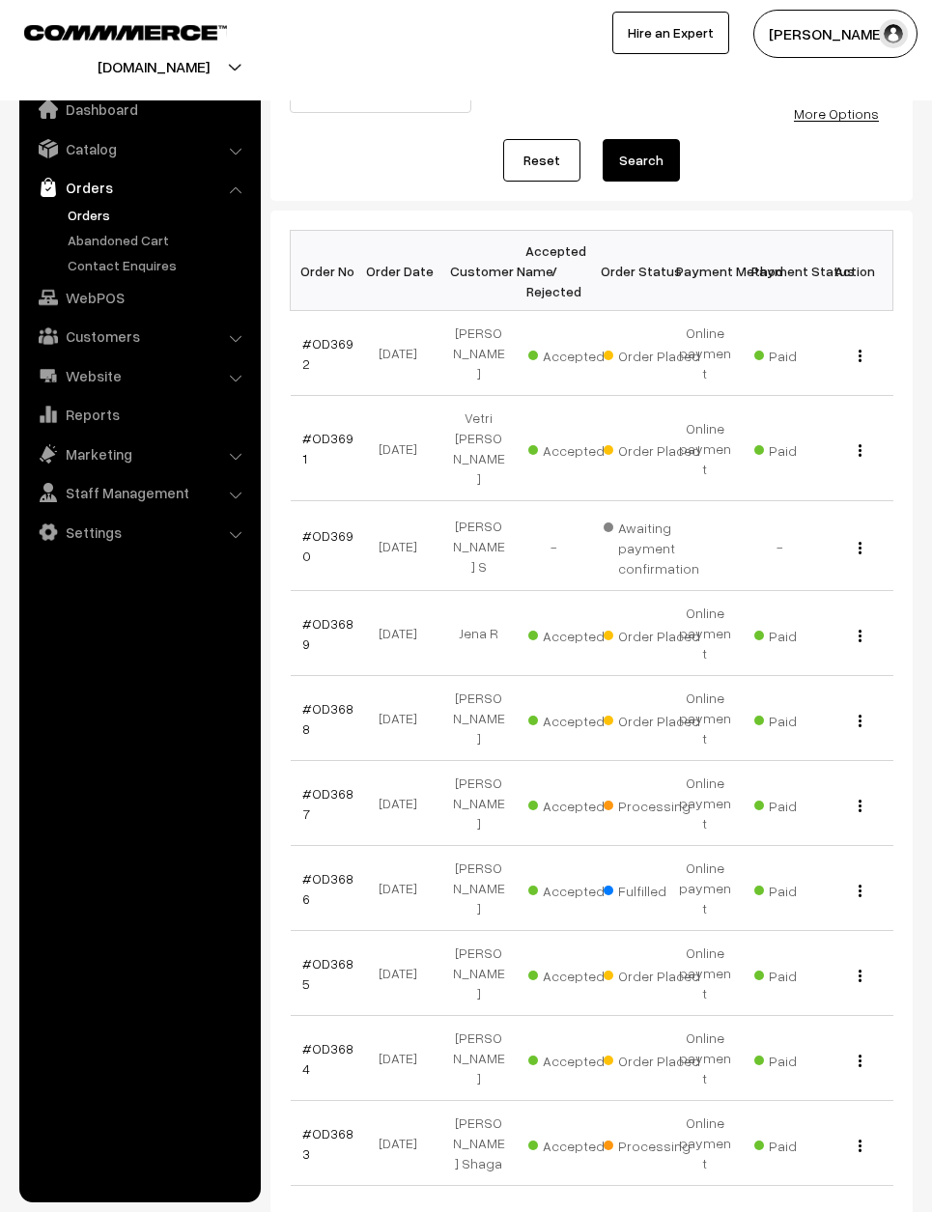
click at [870, 1101] on td "View" at bounding box center [855, 1143] width 75 height 85
click at [859, 1140] on img "button" at bounding box center [860, 1146] width 3 height 13
click at [849, 1139] on link "View" at bounding box center [774, 1160] width 164 height 42
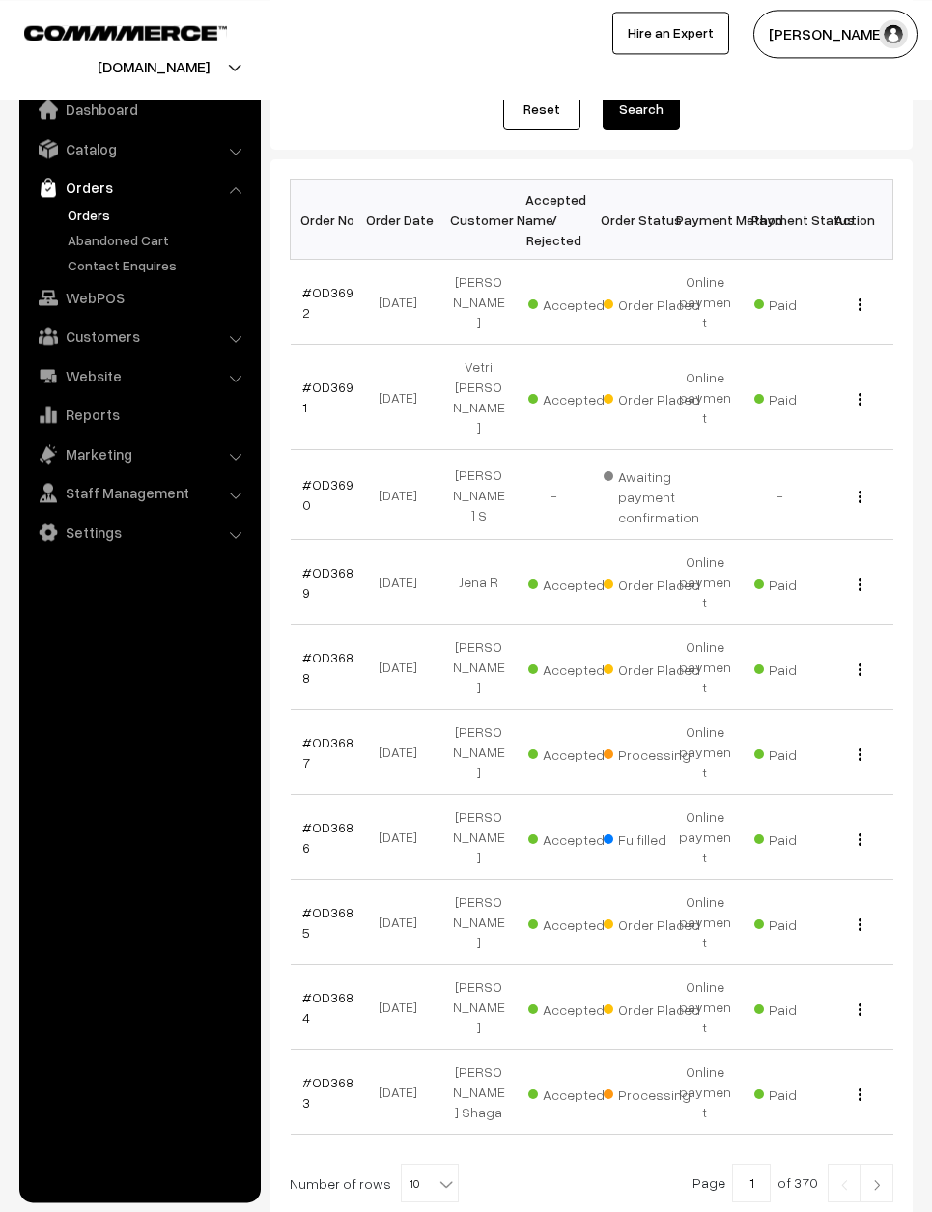
scroll to position [217, 0]
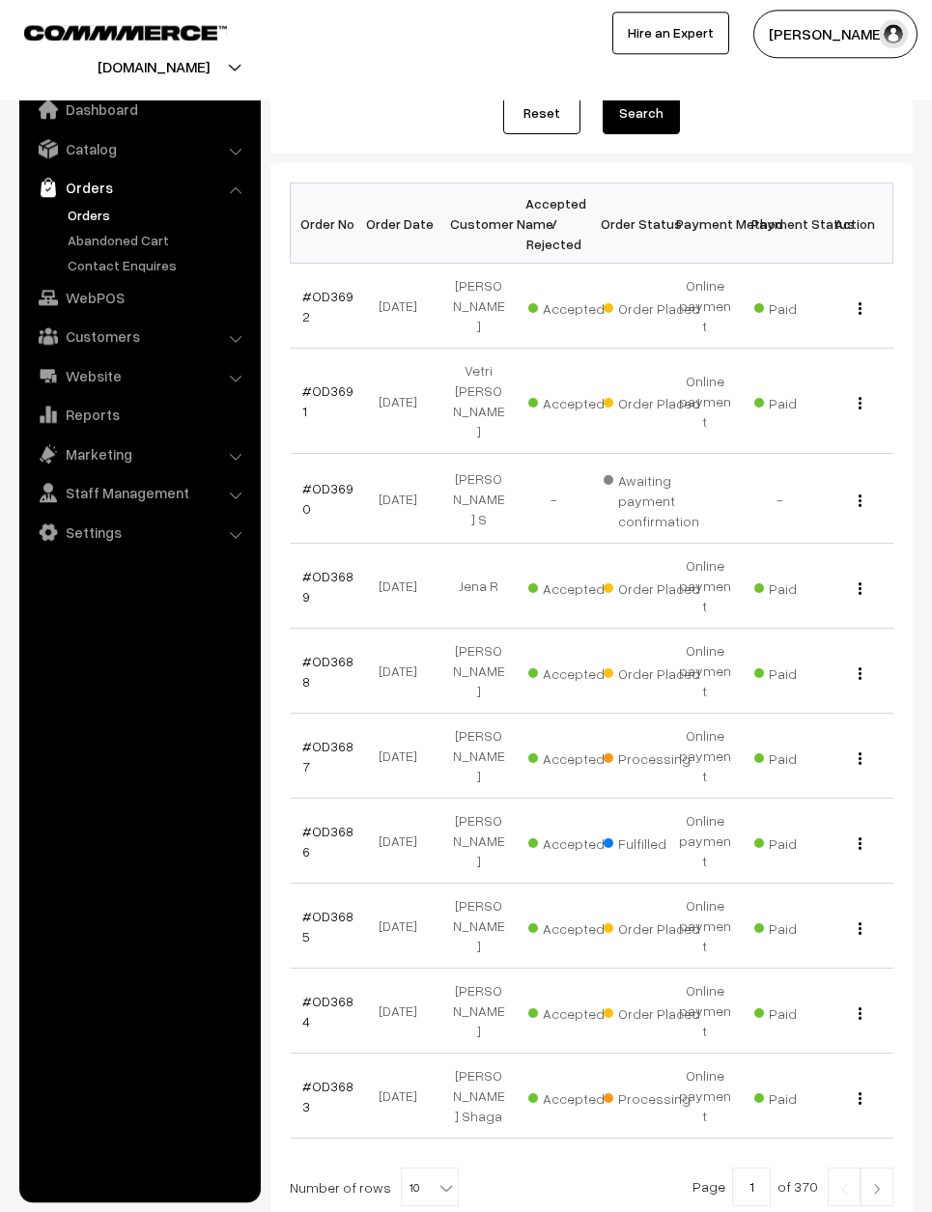
click at [860, 750] on button "button" at bounding box center [860, 757] width 5 height 15
click at [825, 763] on link "View" at bounding box center [774, 784] width 164 height 42
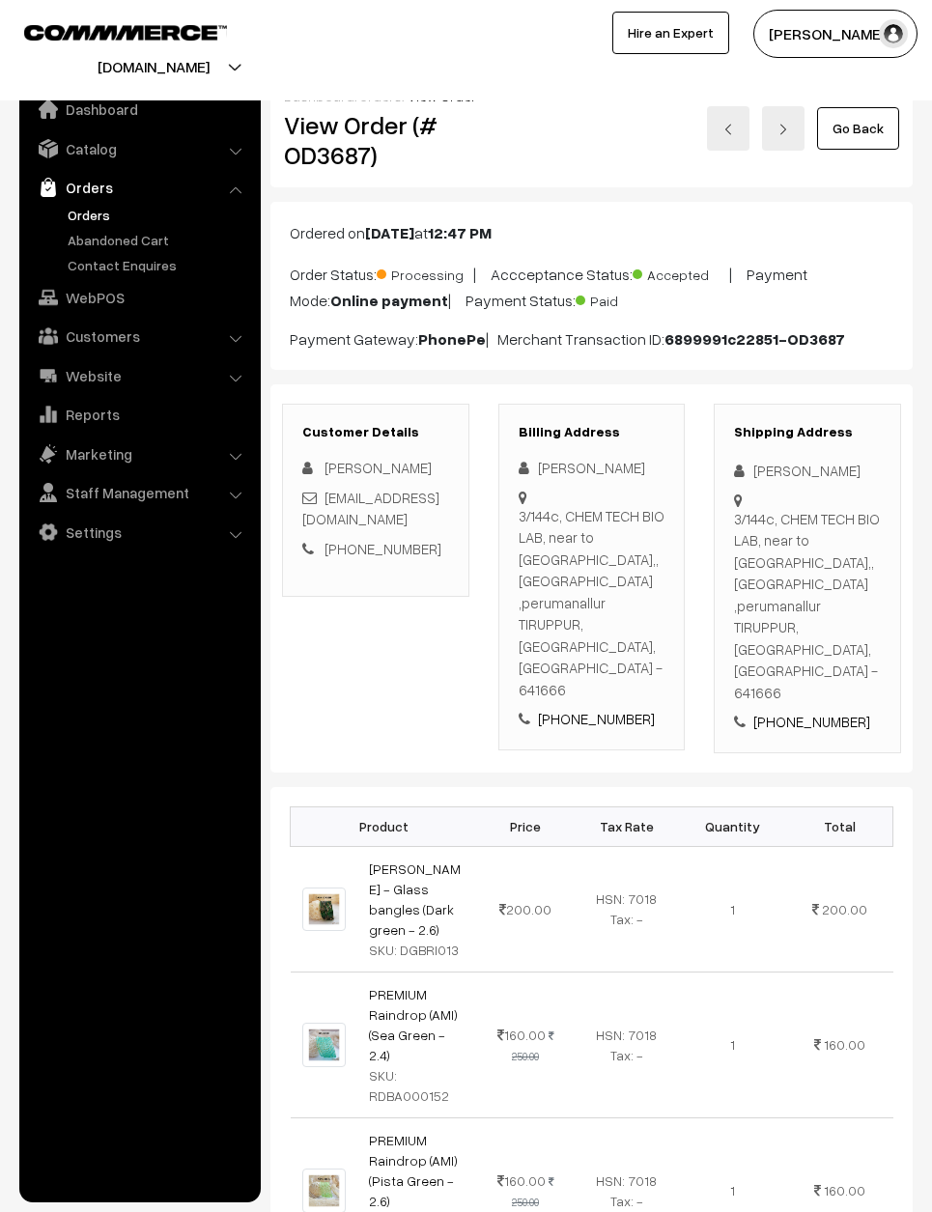
click at [8, 992] on nav "Dashboard Catalog" at bounding box center [130, 683] width 261 height 1212
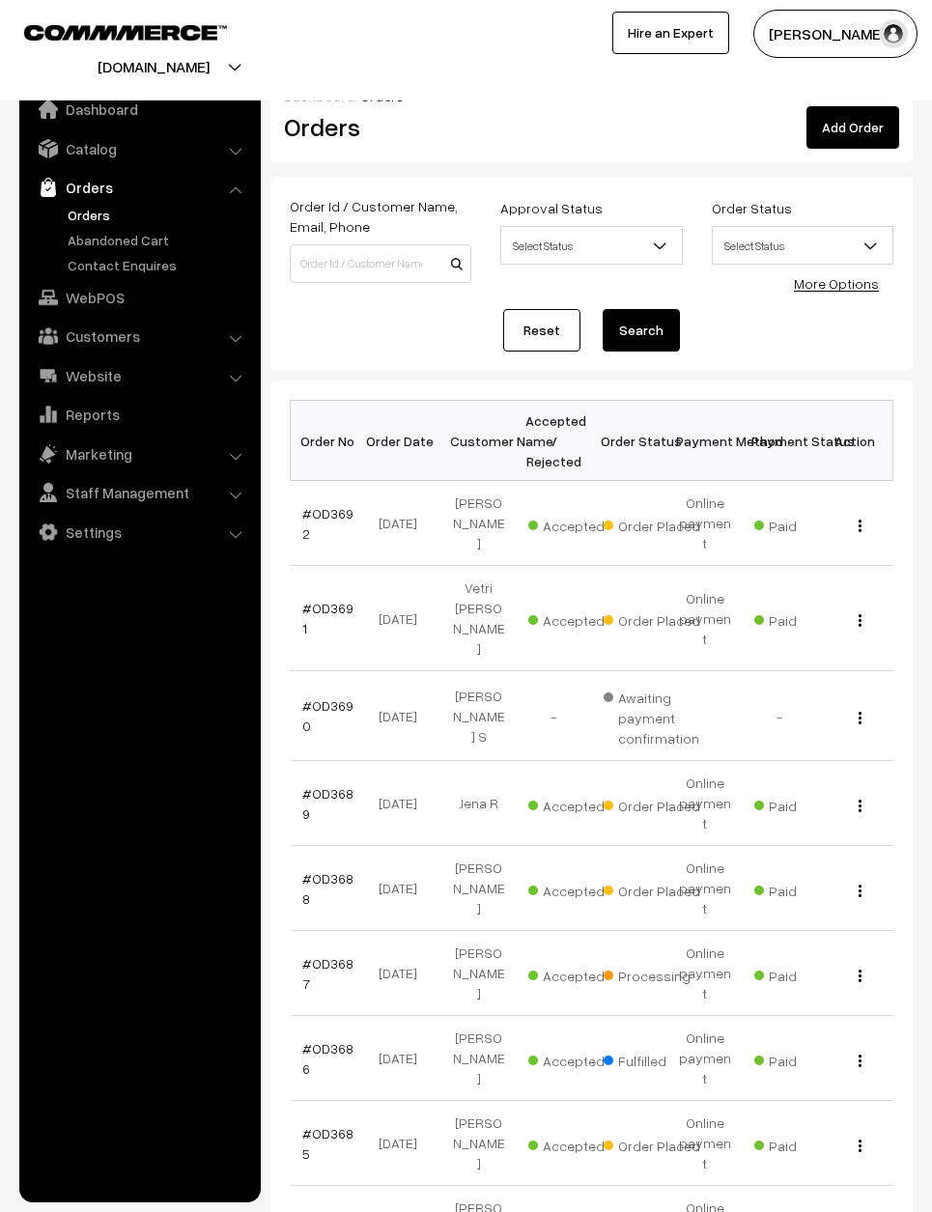
scroll to position [217, 0]
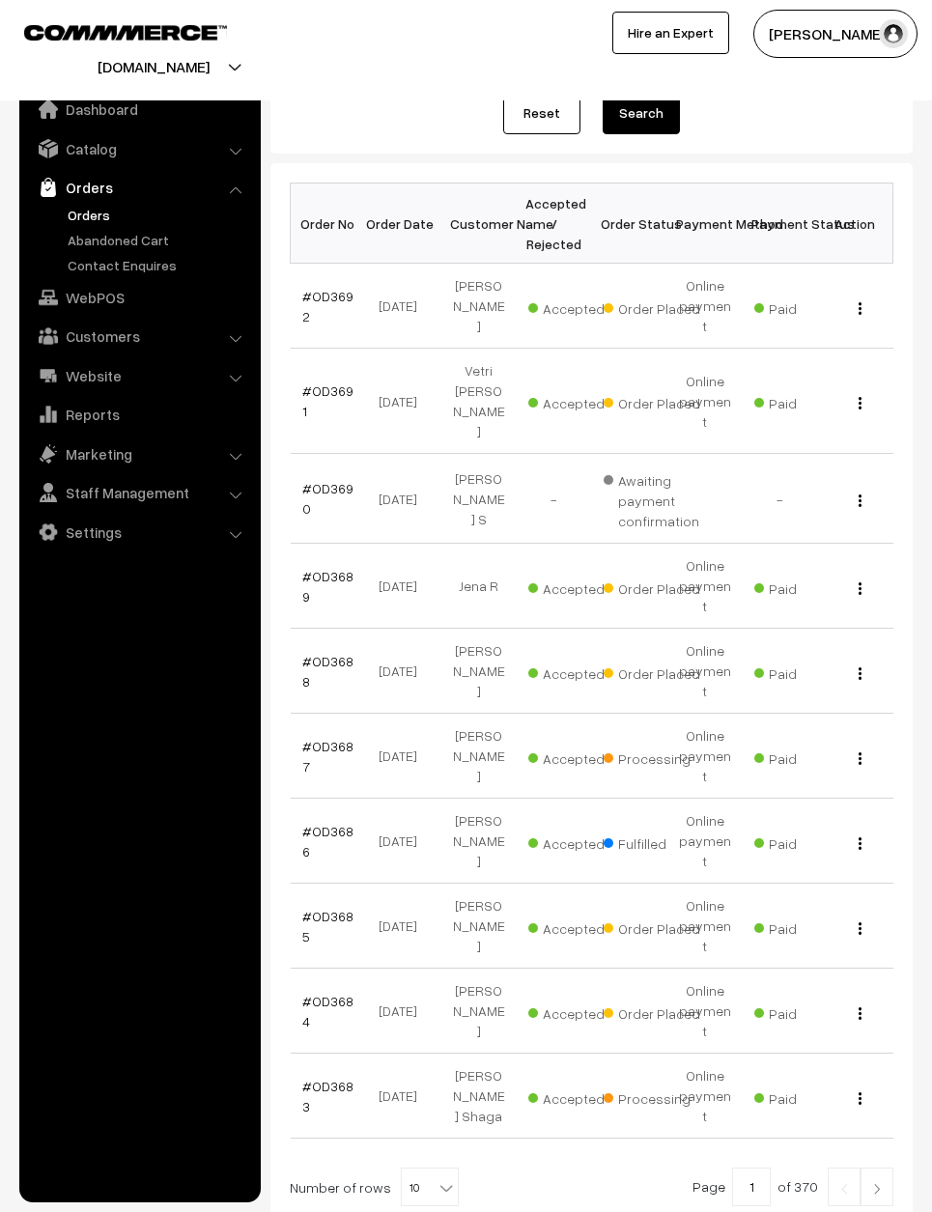
click at [858, 1090] on button "button" at bounding box center [860, 1097] width 5 height 15
click at [832, 1091] on link "View" at bounding box center [774, 1112] width 164 height 42
